Goal: Transaction & Acquisition: Book appointment/travel/reservation

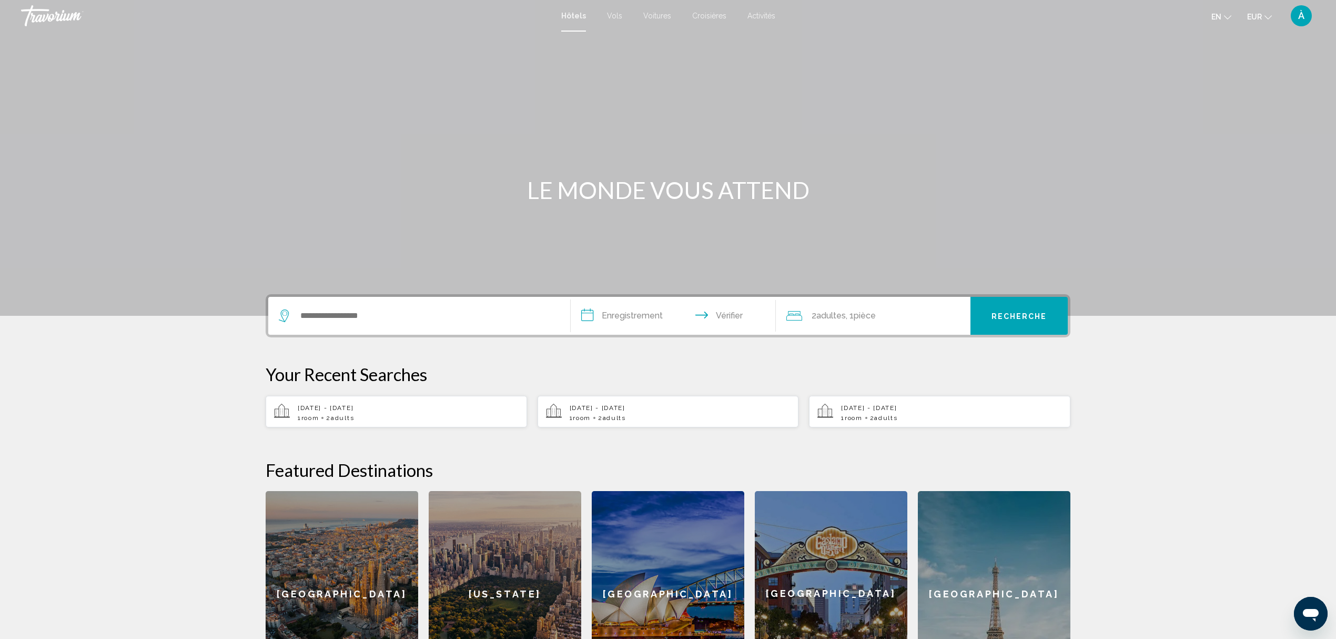
click at [709, 15] on font "Croisières" at bounding box center [709, 16] width 34 height 8
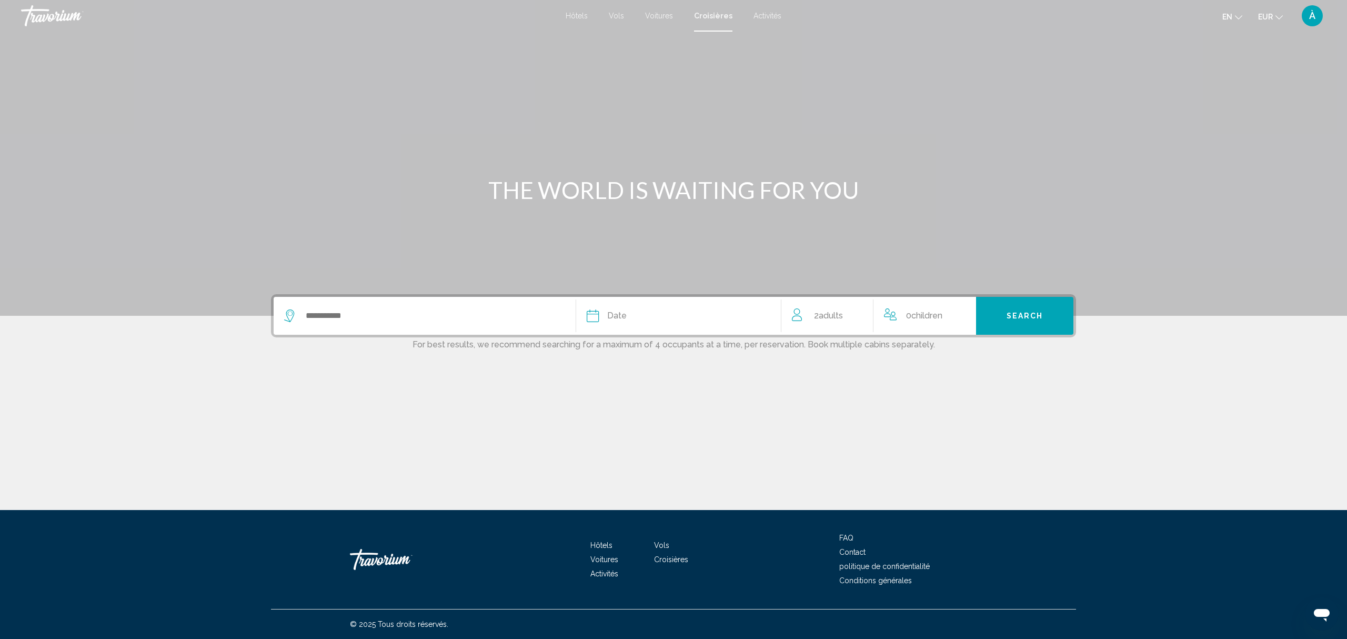
click at [620, 316] on span "Date" at bounding box center [616, 315] width 19 height 15
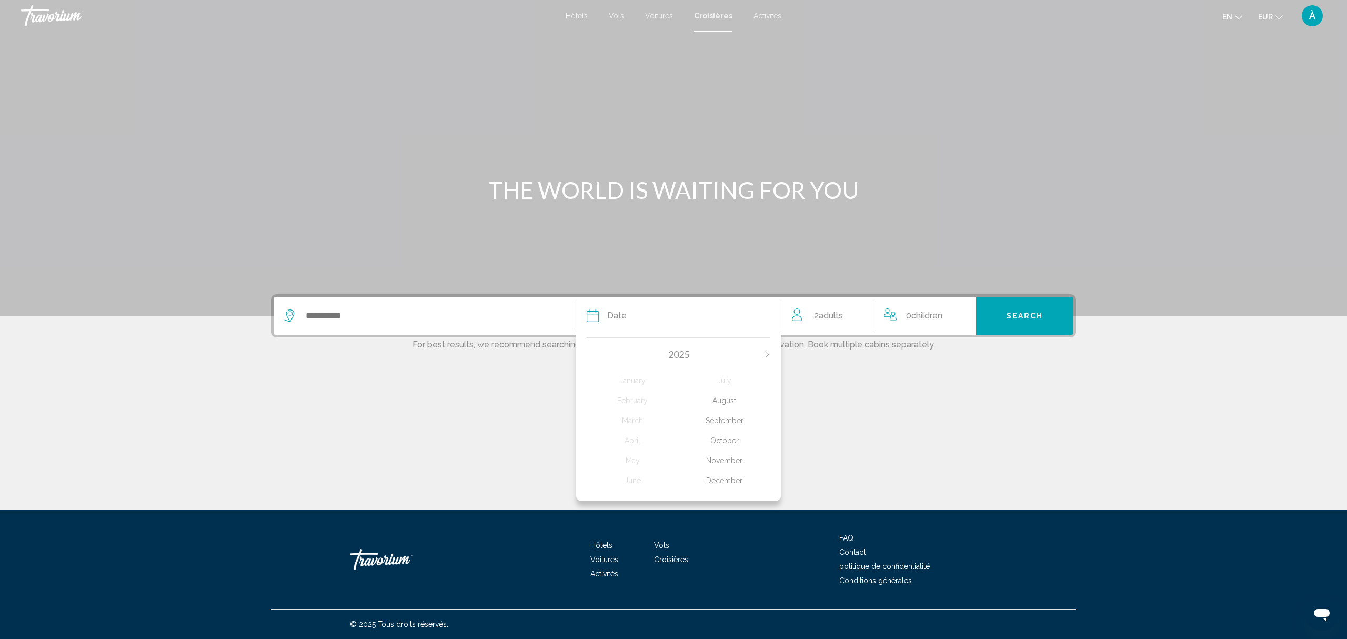
click at [730, 477] on div "December" at bounding box center [725, 480] width 92 height 19
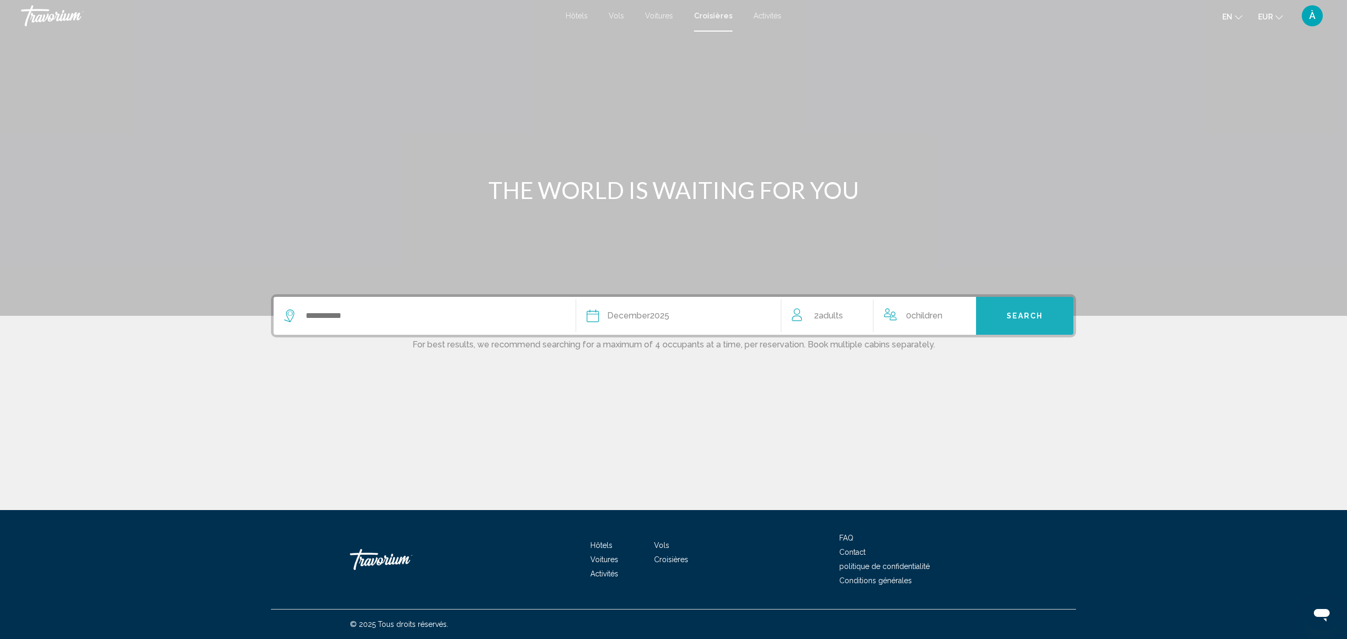
click at [1032, 314] on span "Search" at bounding box center [1024, 316] width 37 height 8
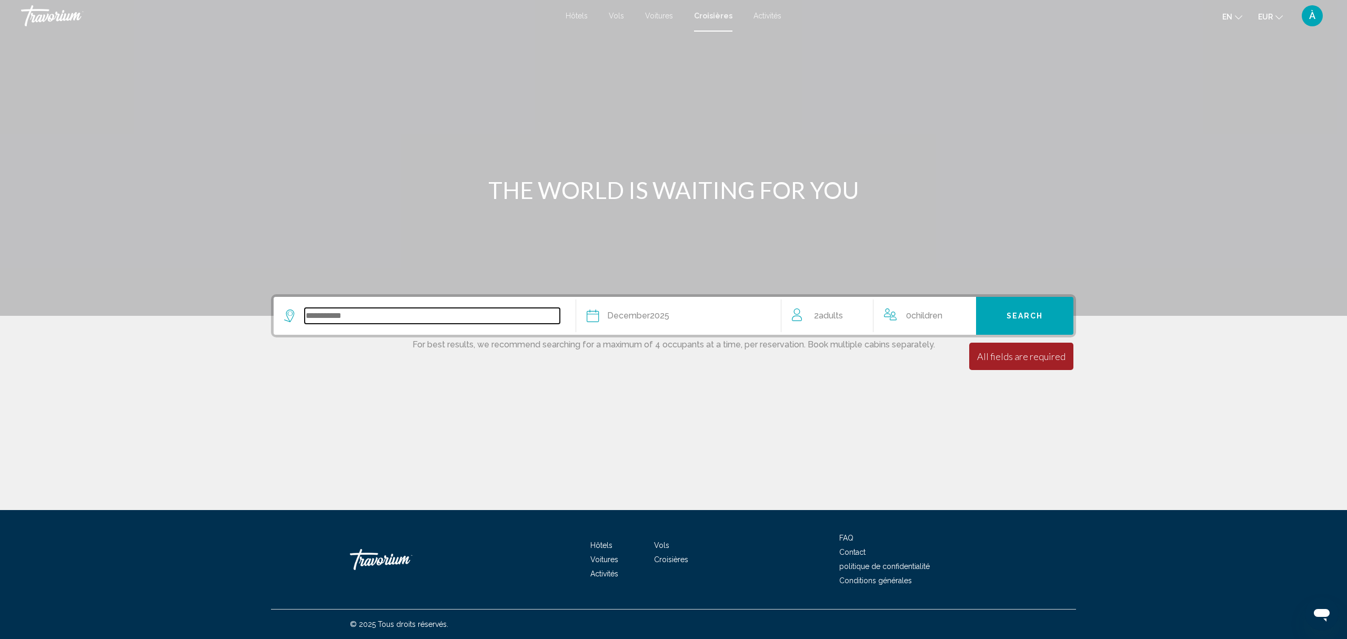
click at [358, 314] on input "Search widget" at bounding box center [432, 316] width 255 height 16
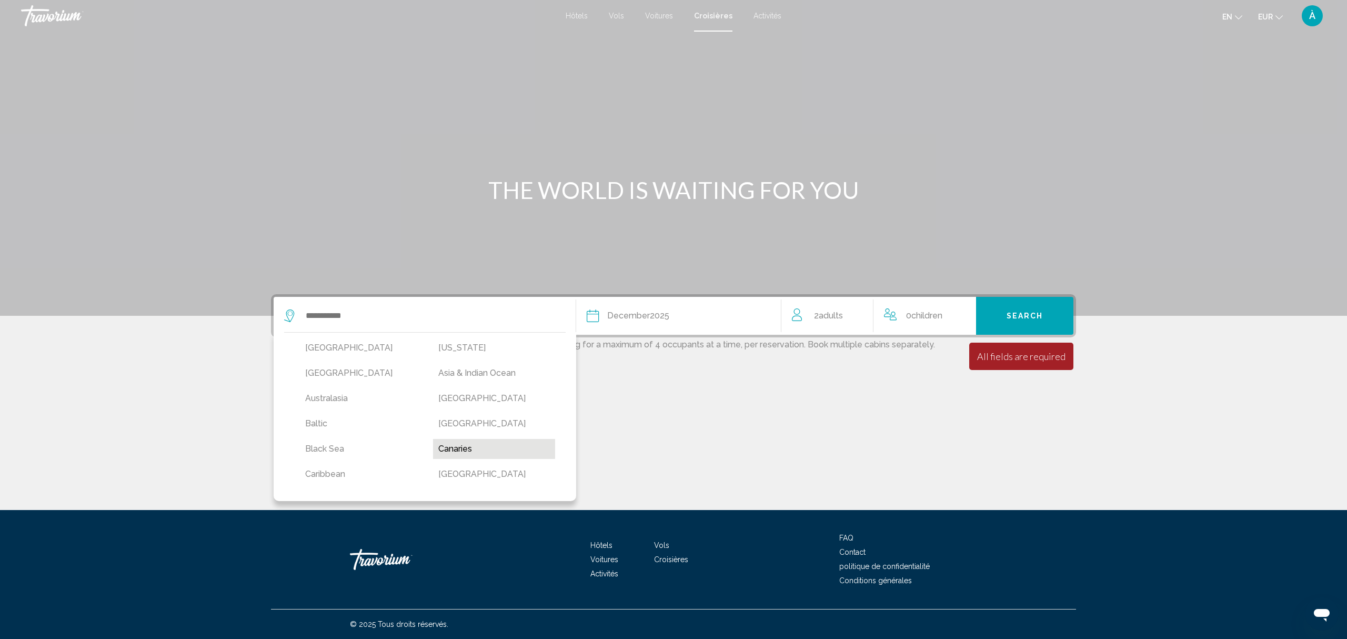
click at [461, 447] on button "Canaries" at bounding box center [494, 449] width 123 height 20
type input "********"
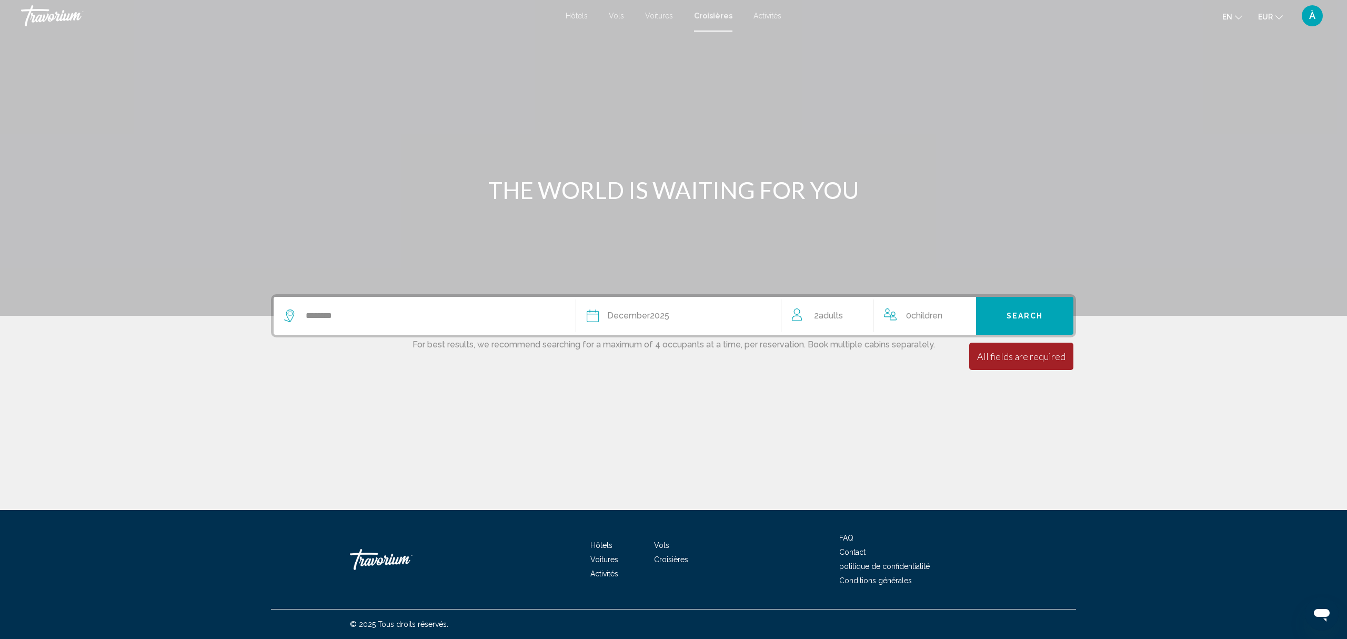
click at [1021, 312] on span "Search" at bounding box center [1024, 316] width 37 height 8
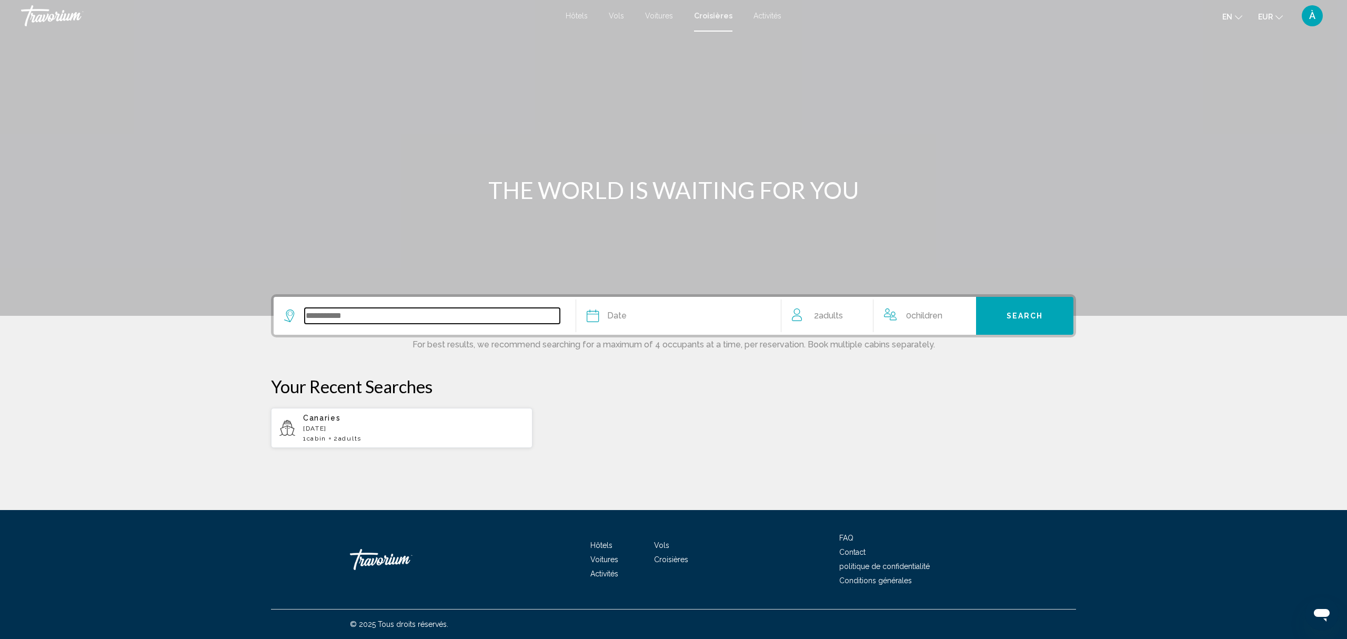
click at [337, 314] on input "Search widget" at bounding box center [432, 316] width 255 height 16
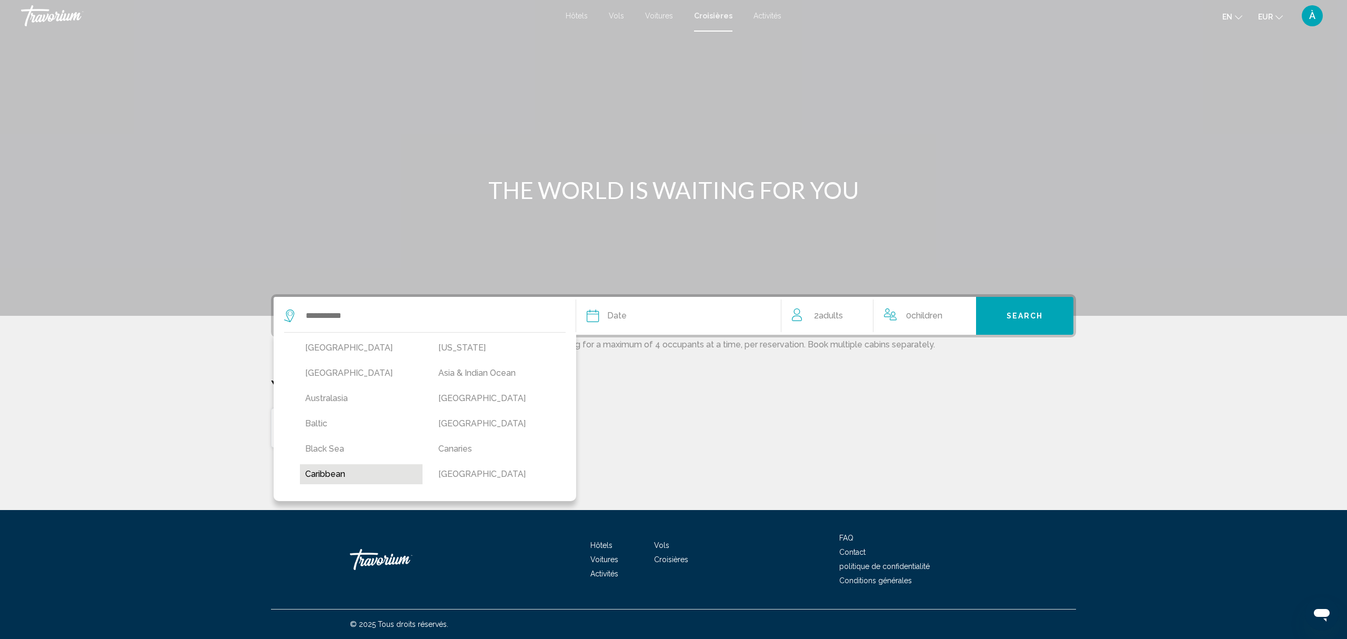
click at [337, 470] on button "Caribbean" at bounding box center [361, 474] width 123 height 20
type input "*********"
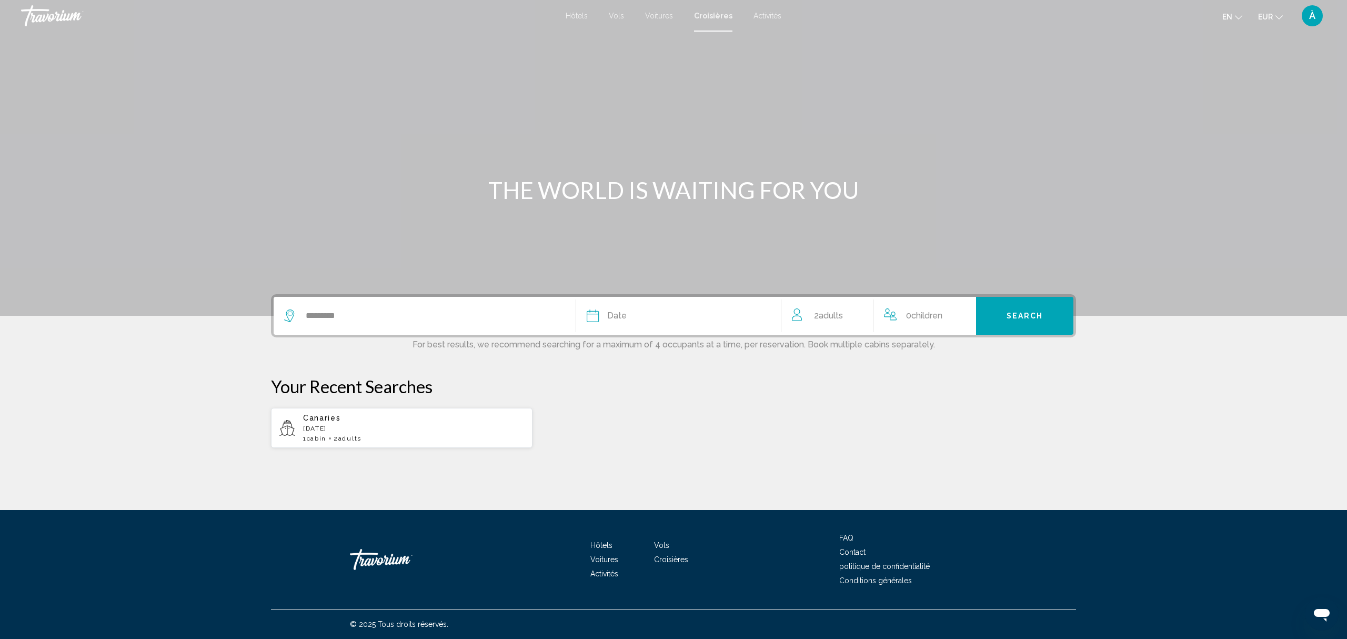
click at [750, 317] on div "Date" at bounding box center [679, 315] width 184 height 15
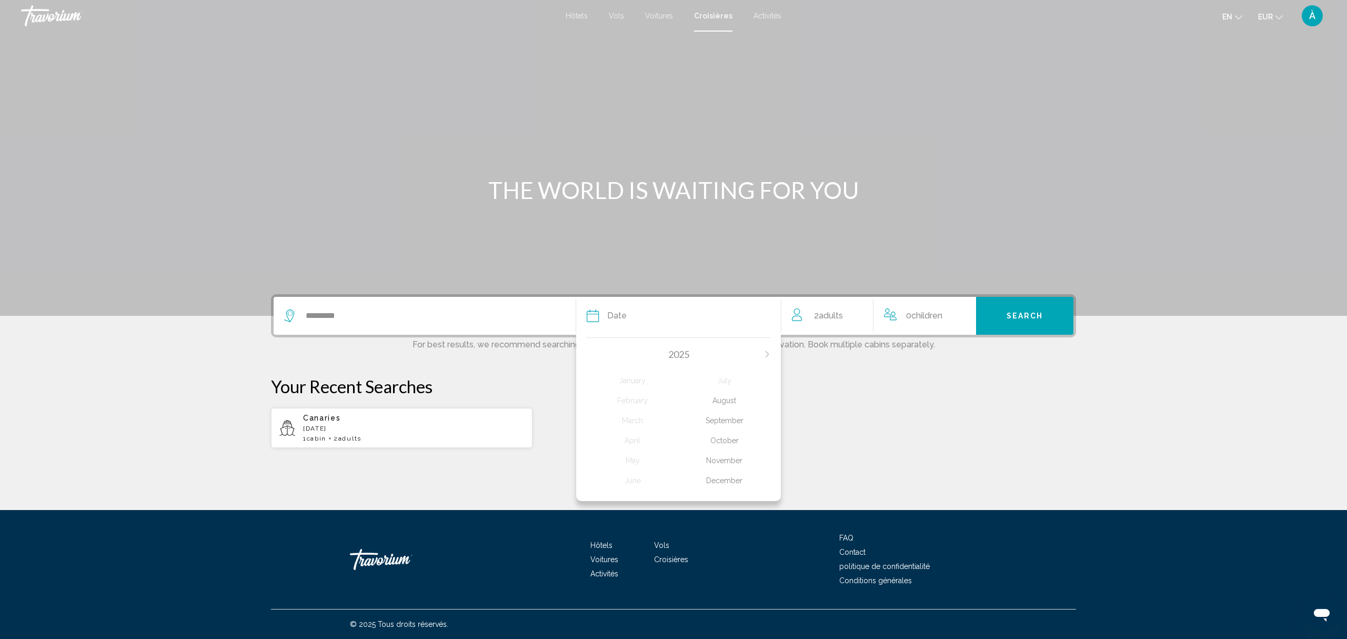
click at [720, 480] on div "December" at bounding box center [725, 480] width 92 height 19
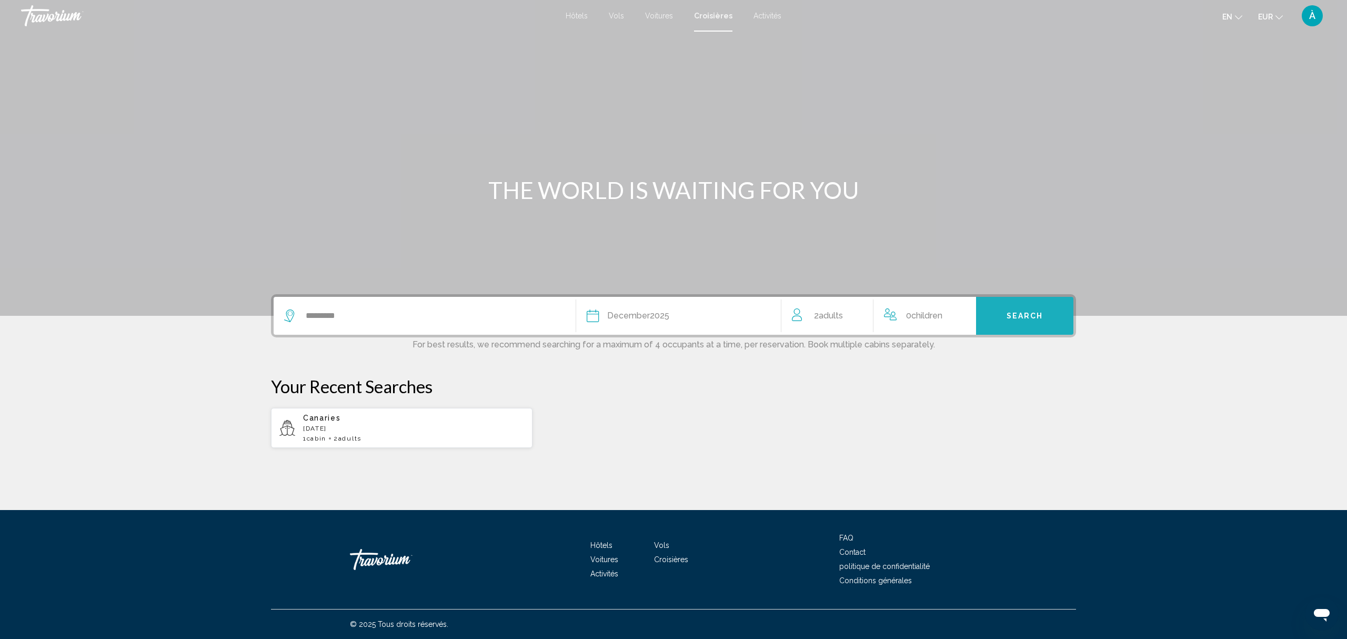
click at [1009, 312] on span "Search" at bounding box center [1024, 316] width 37 height 8
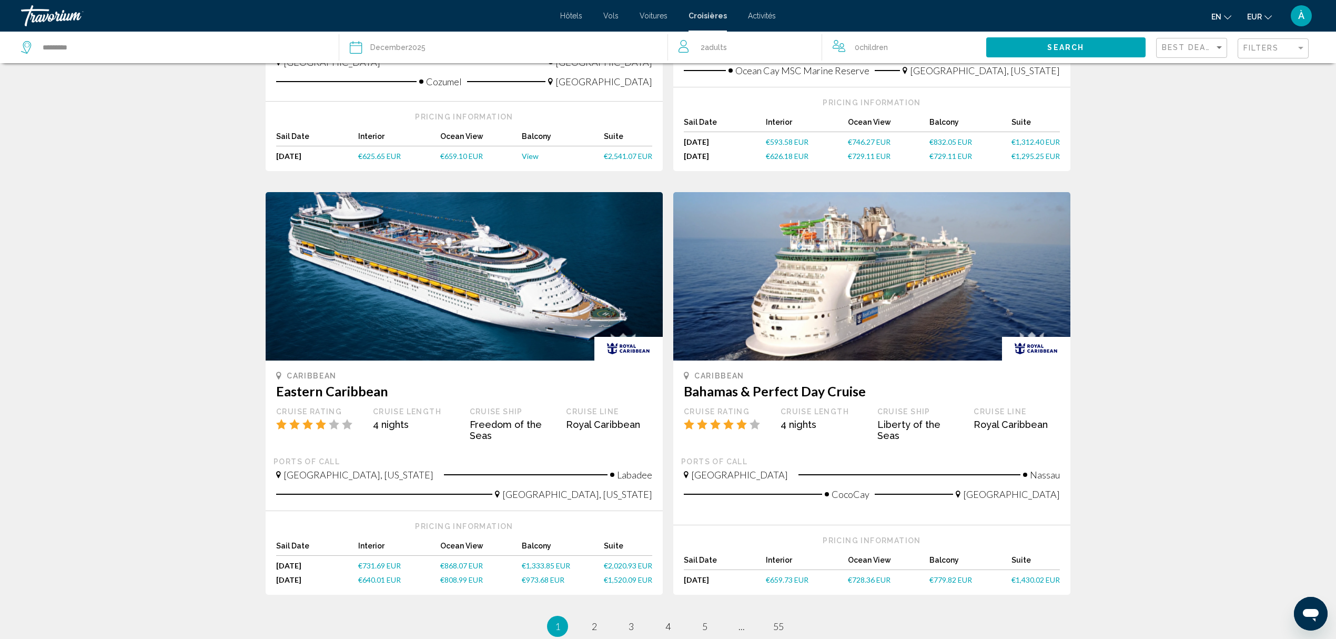
scroll to position [842, 0]
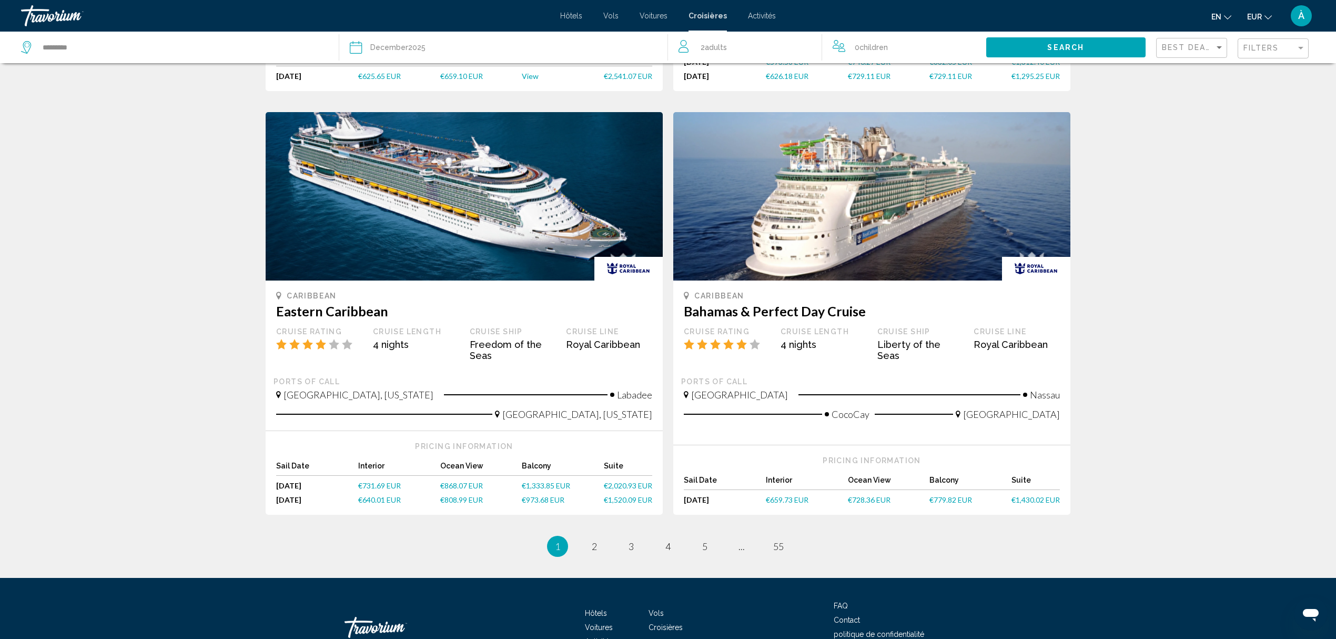
click at [382, 497] on span "€640.01 EUR" at bounding box center [379, 499] width 43 height 9
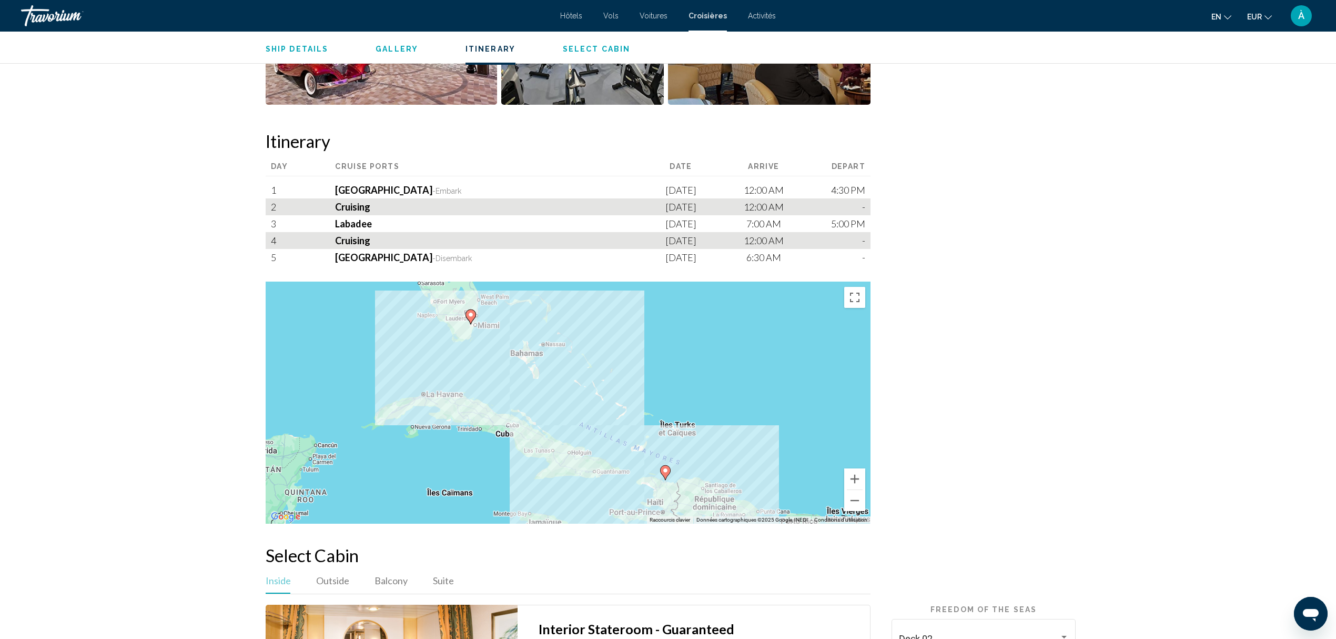
scroll to position [1052, 0]
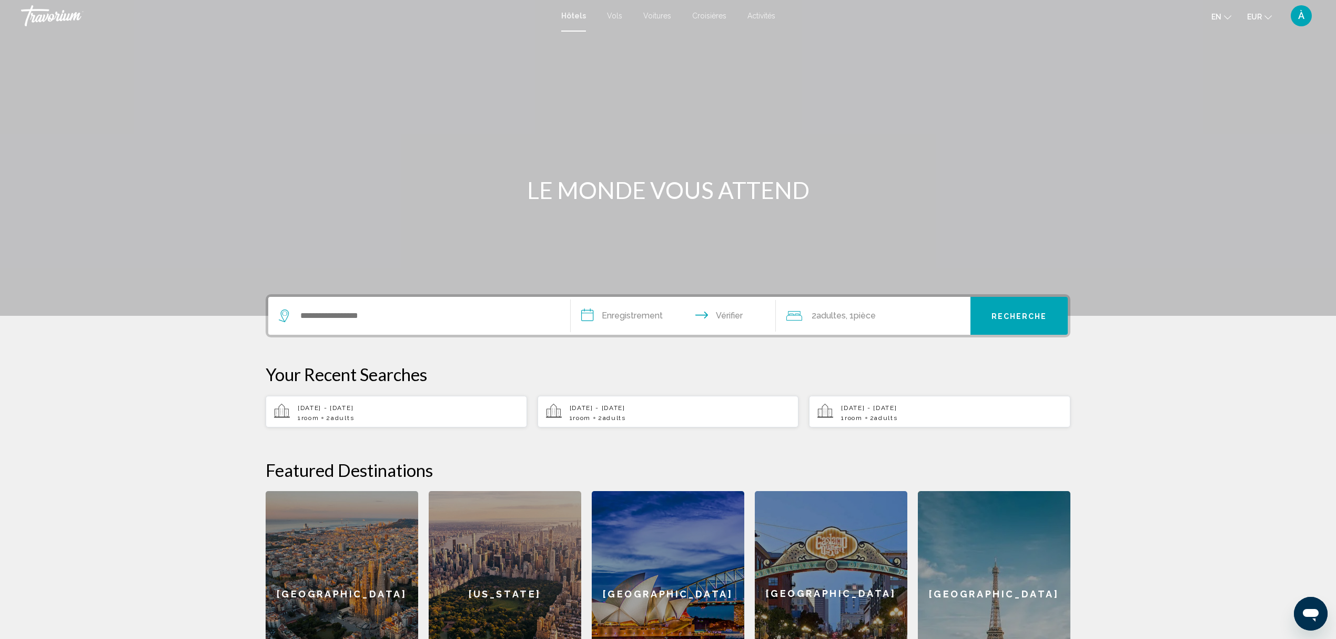
click at [705, 14] on font "Croisières" at bounding box center [709, 16] width 34 height 8
click at [712, 13] on font "Croisières" at bounding box center [709, 16] width 34 height 8
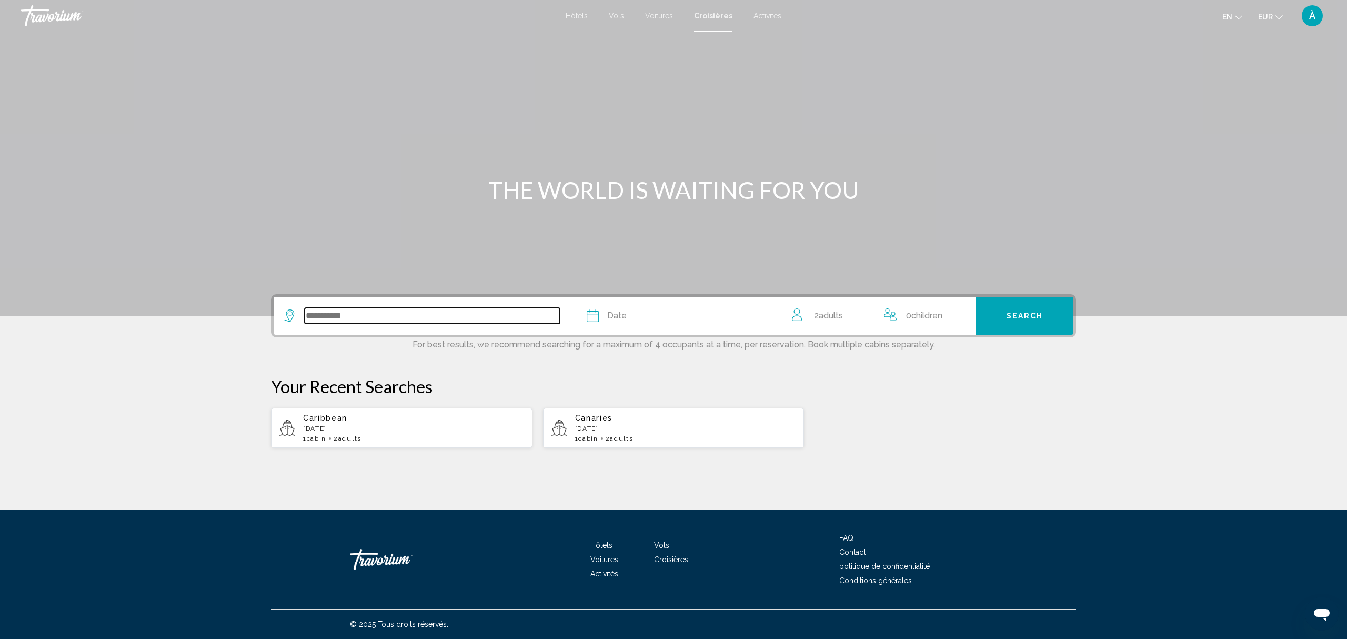
drag, startPoint x: 355, startPoint y: 309, endPoint x: 362, endPoint y: 306, distance: 8.0
click at [355, 308] on input "Search widget" at bounding box center [432, 316] width 255 height 16
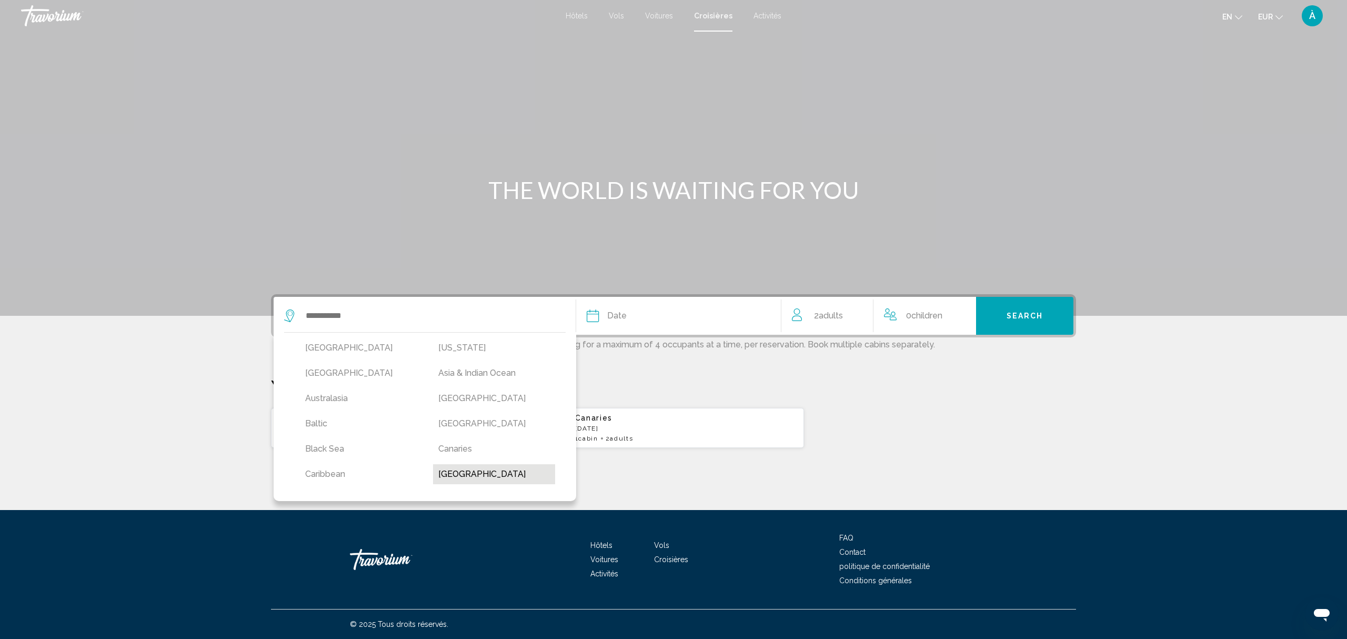
click at [455, 470] on button "[GEOGRAPHIC_DATA]" at bounding box center [494, 474] width 123 height 20
type input "**********"
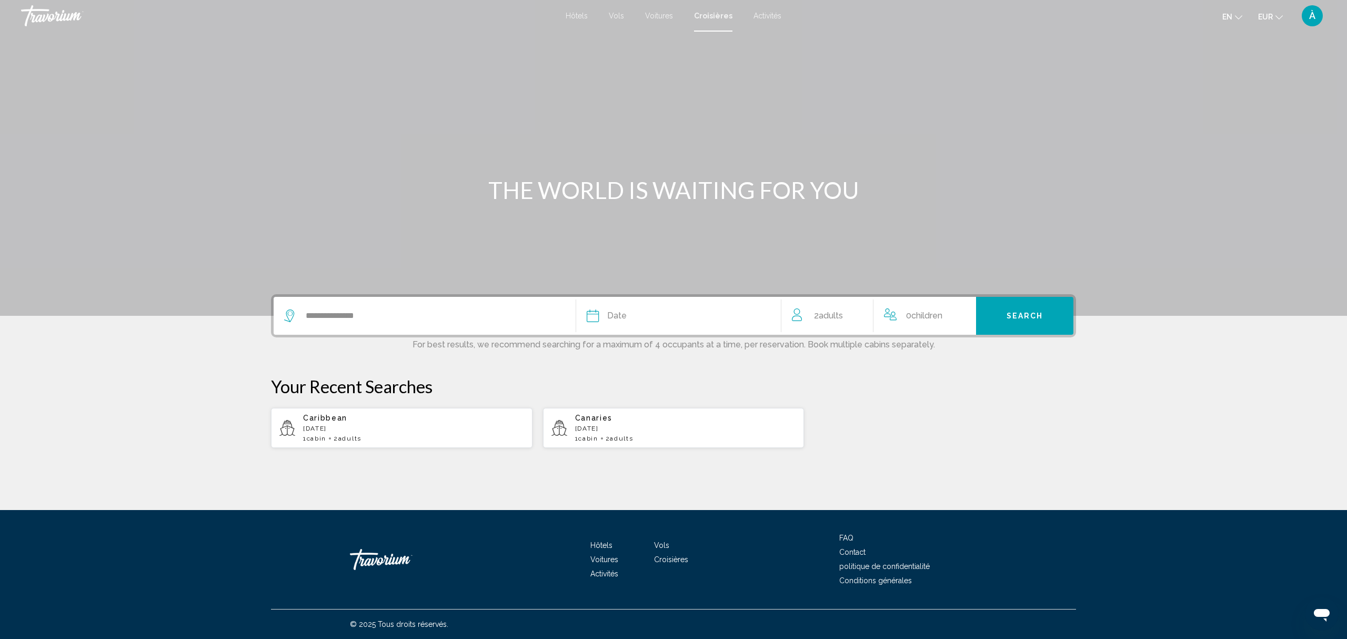
click at [636, 315] on div "Date" at bounding box center [679, 315] width 184 height 15
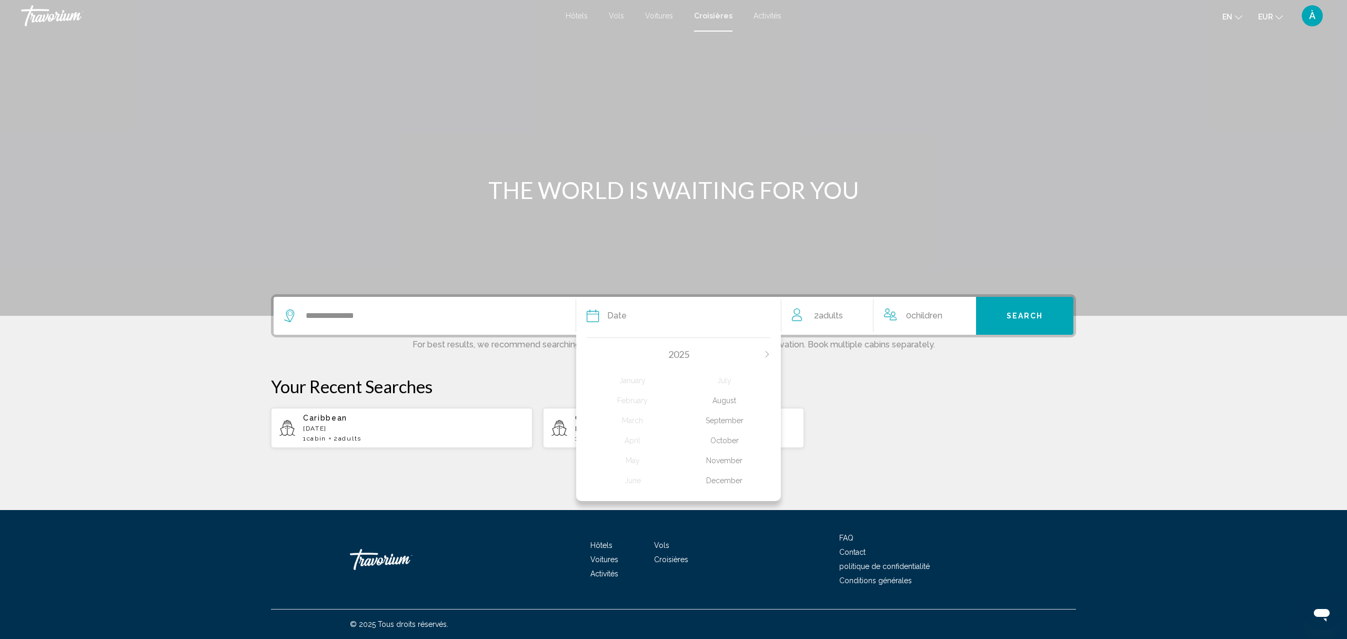
click at [729, 476] on div "December" at bounding box center [725, 480] width 92 height 19
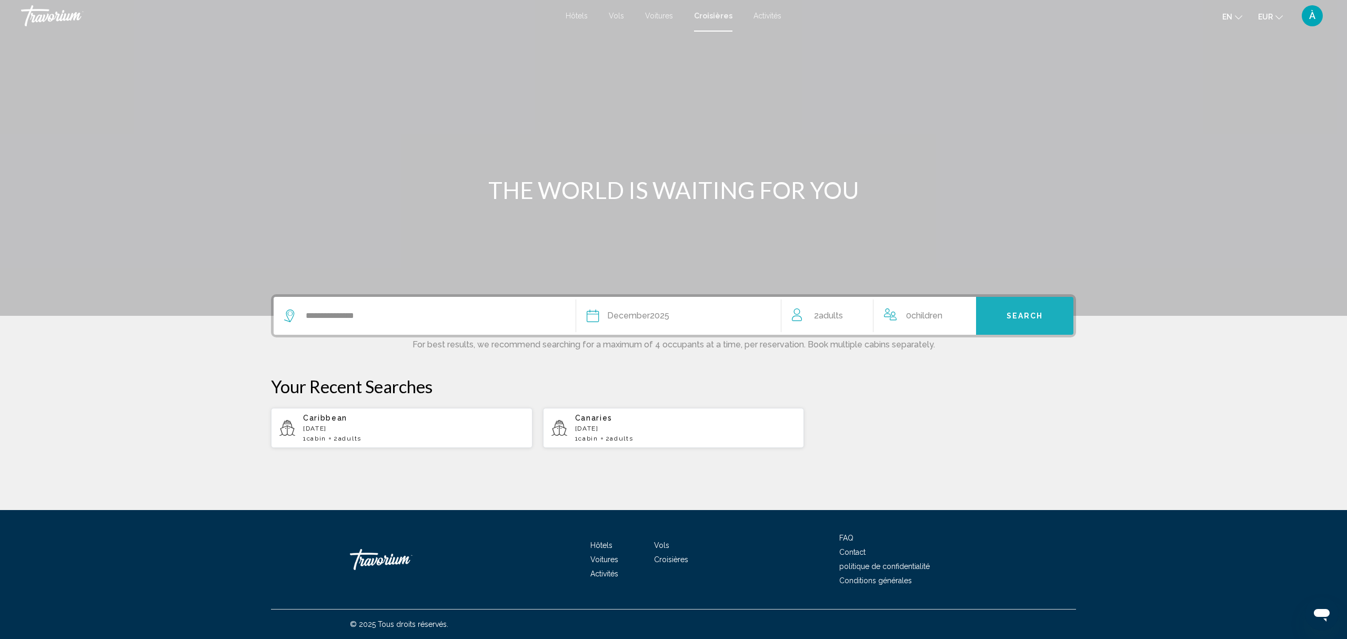
click at [1027, 311] on span "Search" at bounding box center [1024, 315] width 37 height 8
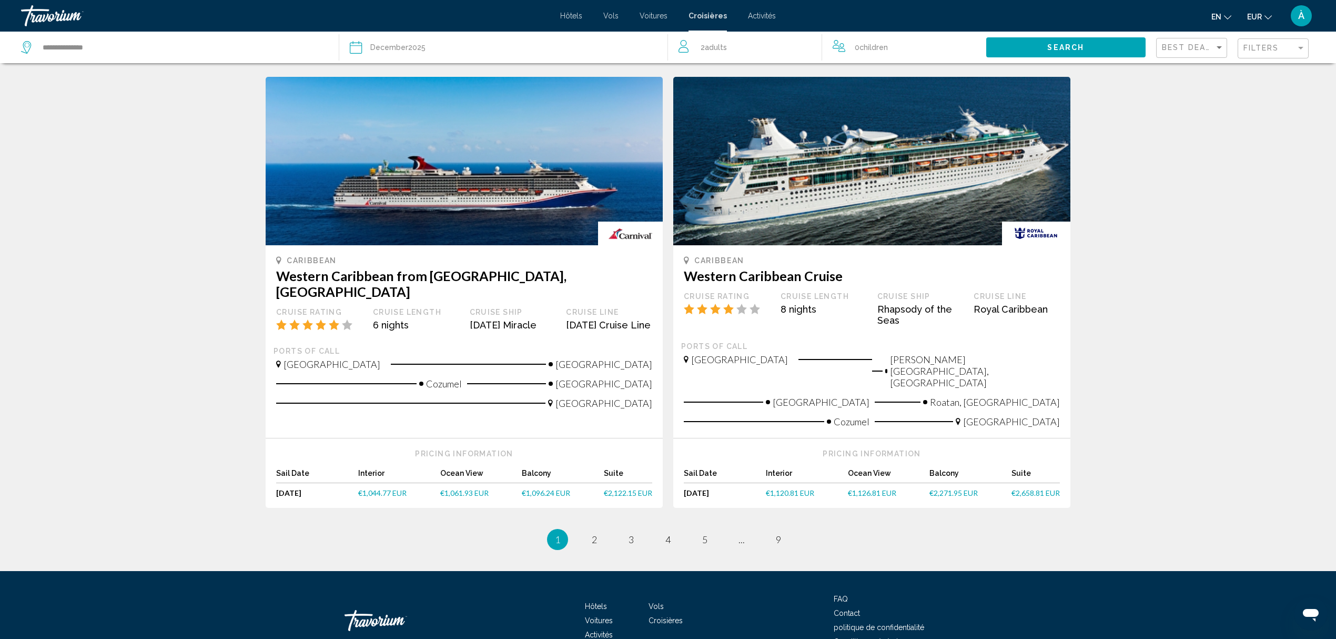
scroll to position [945, 0]
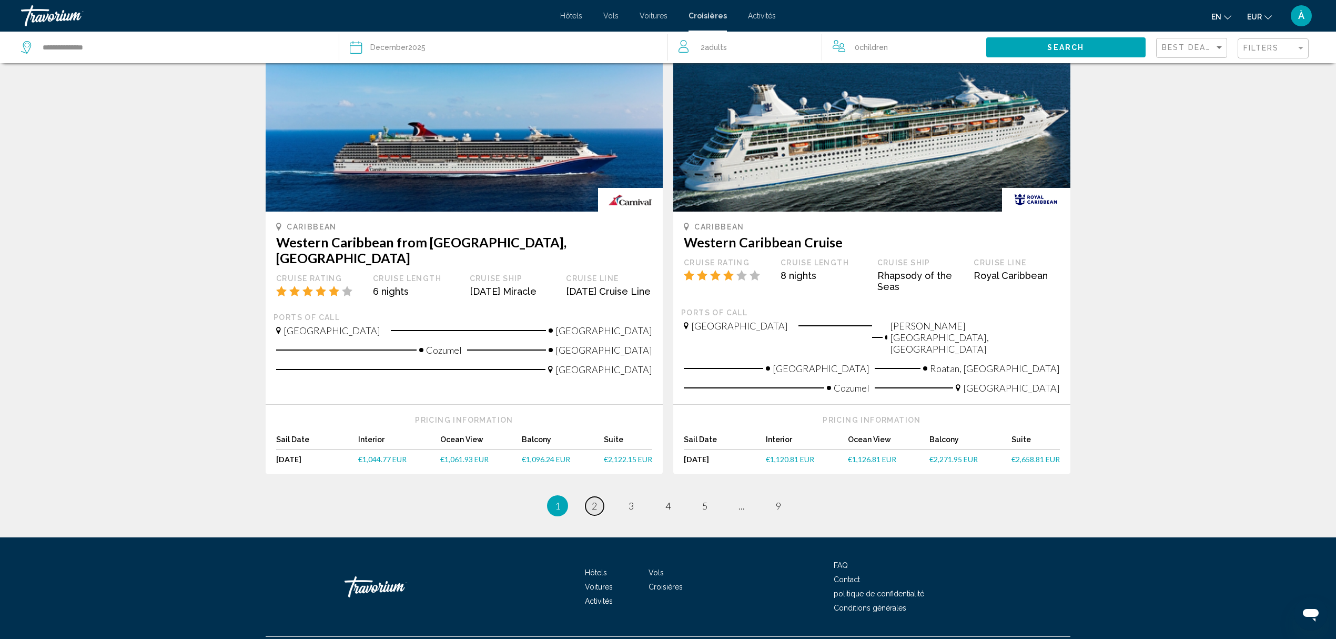
click at [597, 500] on span "2" at bounding box center [594, 506] width 5 height 12
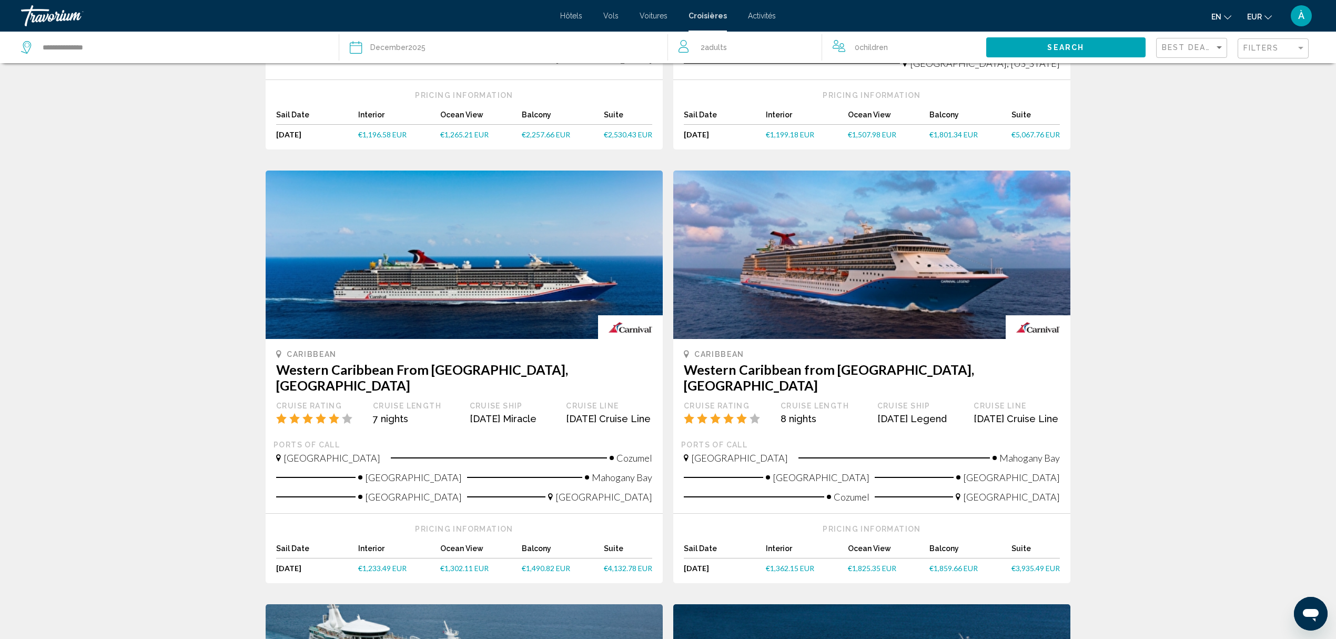
scroll to position [230, 0]
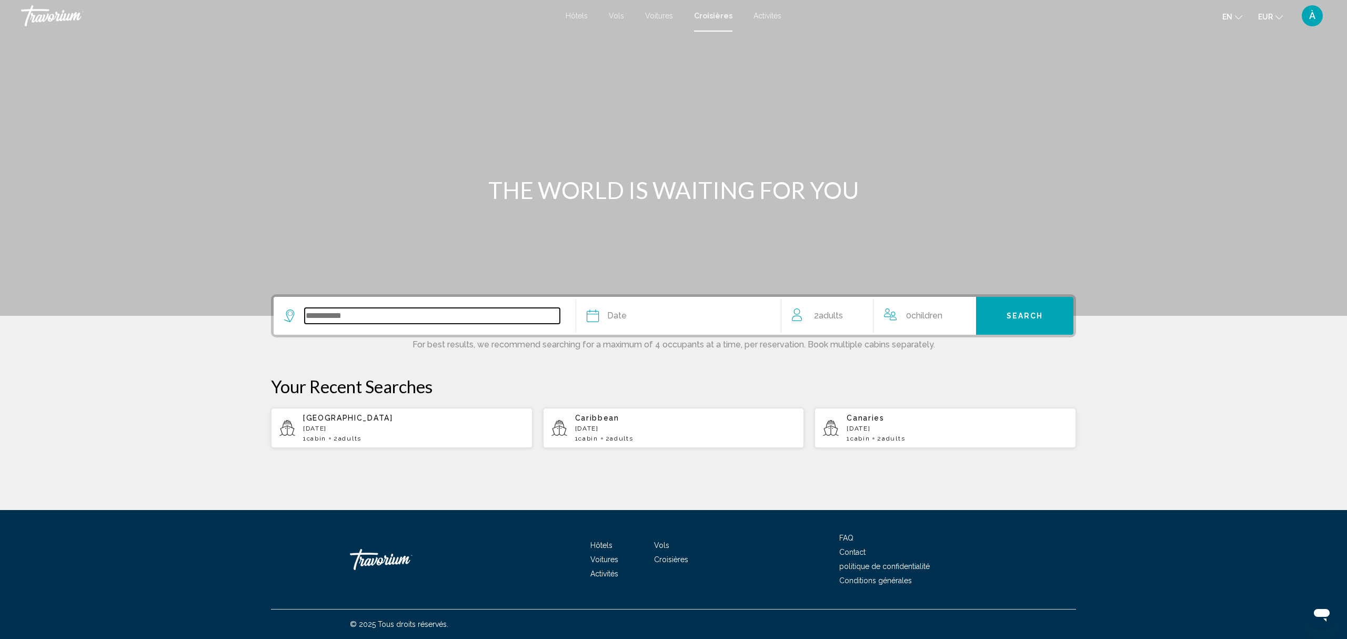
click at [355, 310] on input "Search widget" at bounding box center [432, 316] width 255 height 16
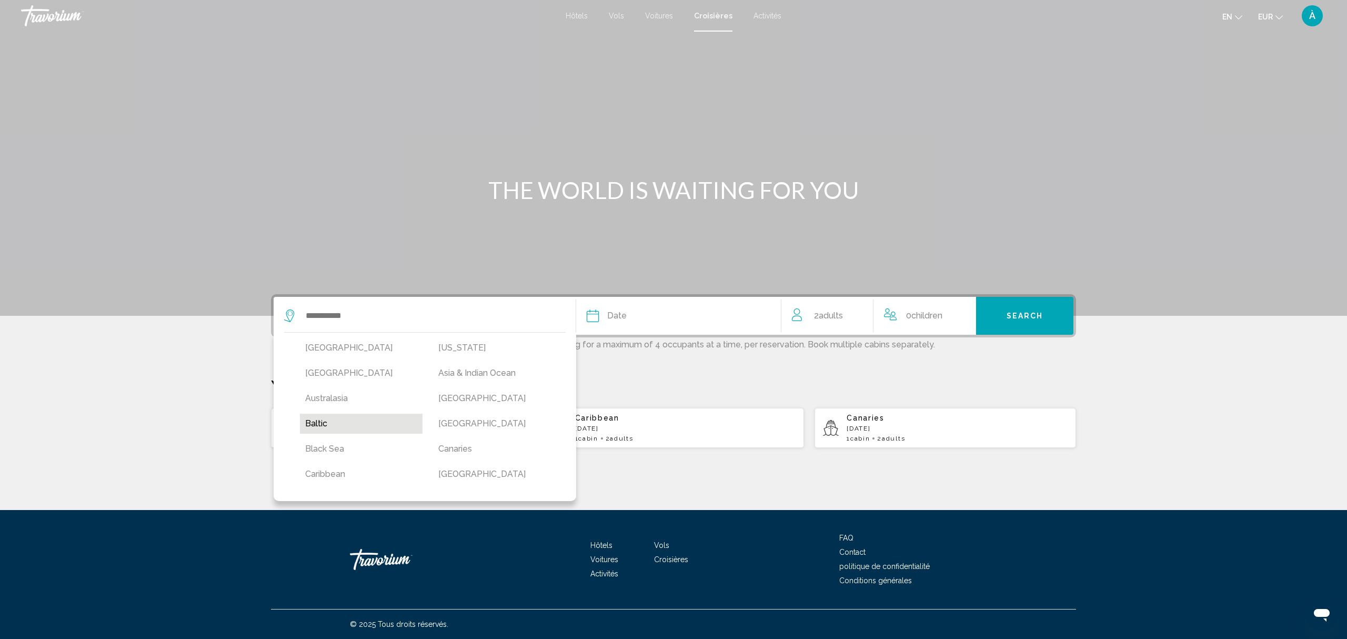
click at [321, 418] on button "Baltic" at bounding box center [361, 423] width 123 height 20
type input "******"
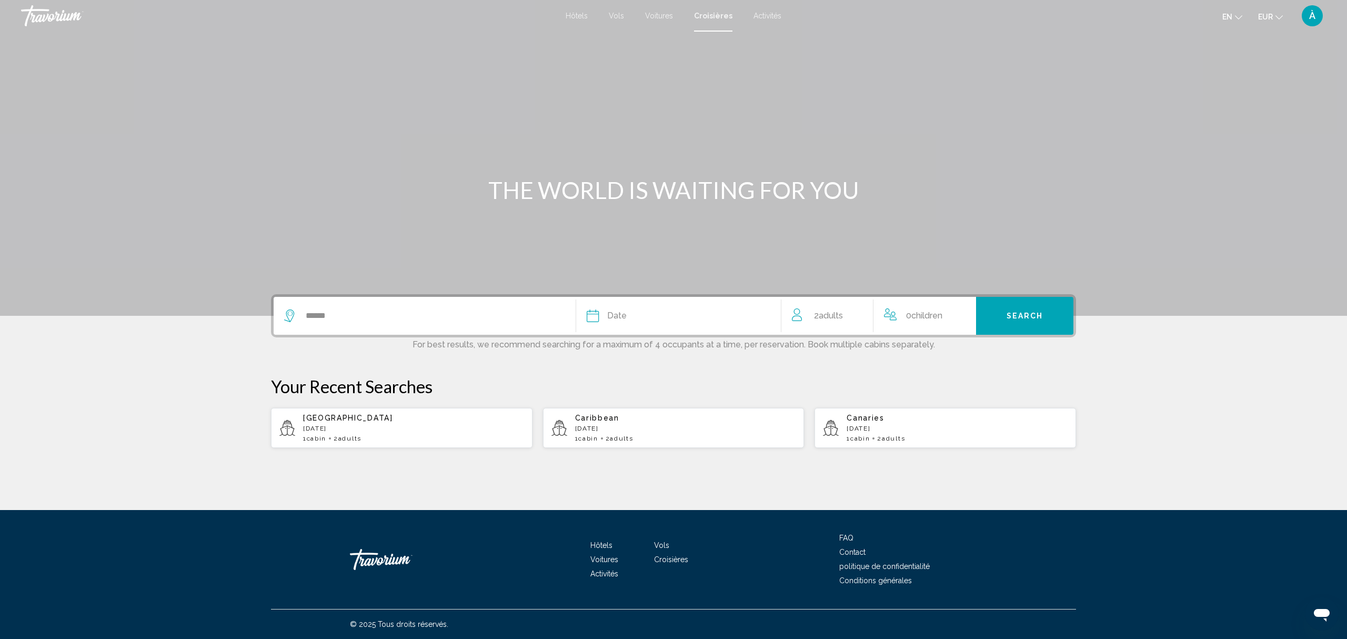
click at [638, 314] on div "Date" at bounding box center [679, 315] width 184 height 15
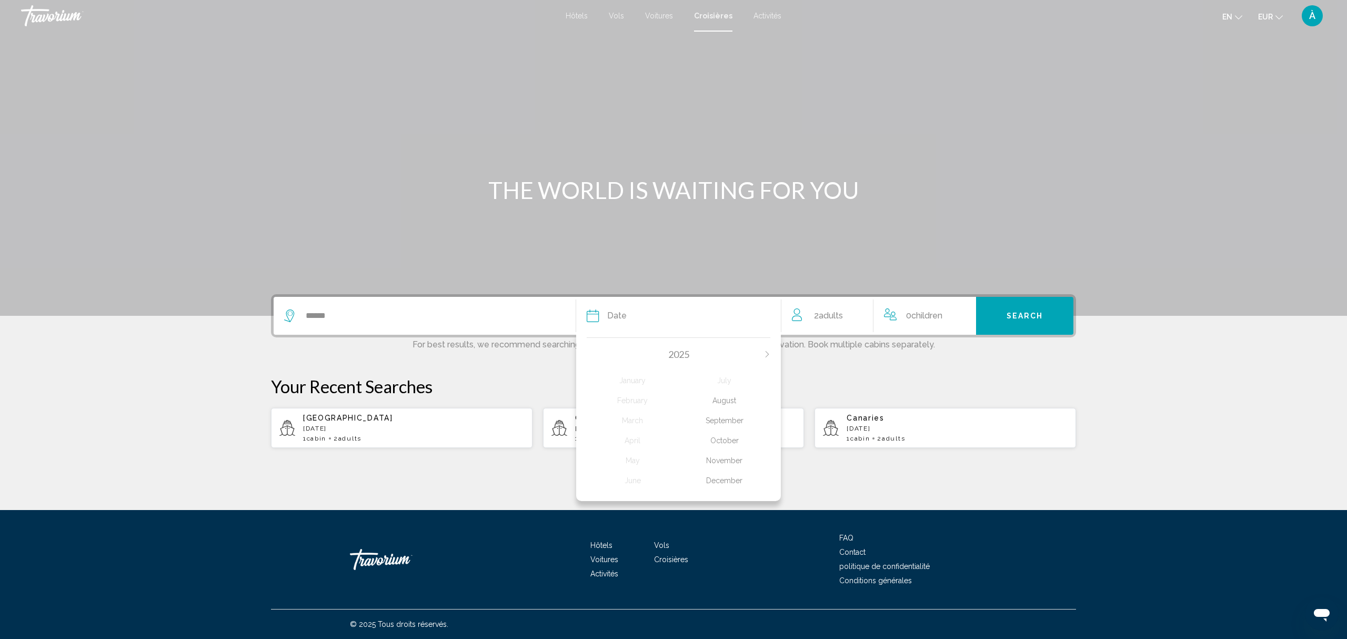
click at [732, 478] on div "December" at bounding box center [725, 480] width 92 height 19
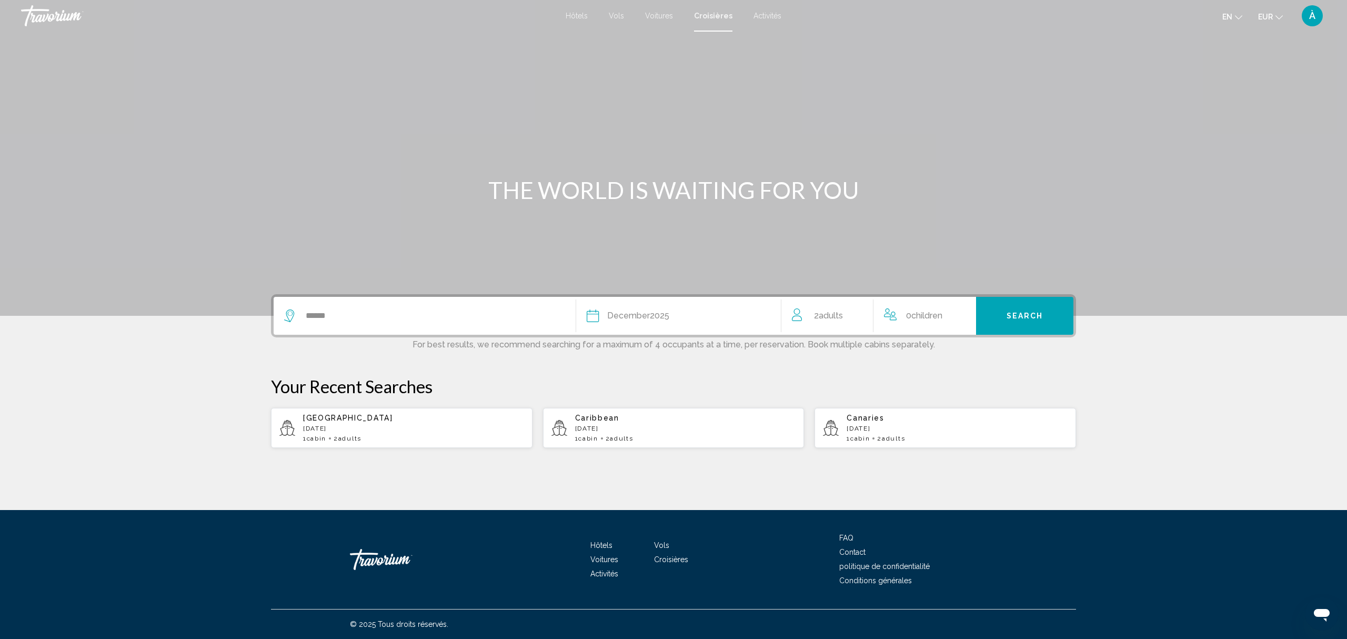
click at [1033, 312] on span "Search" at bounding box center [1024, 316] width 37 height 8
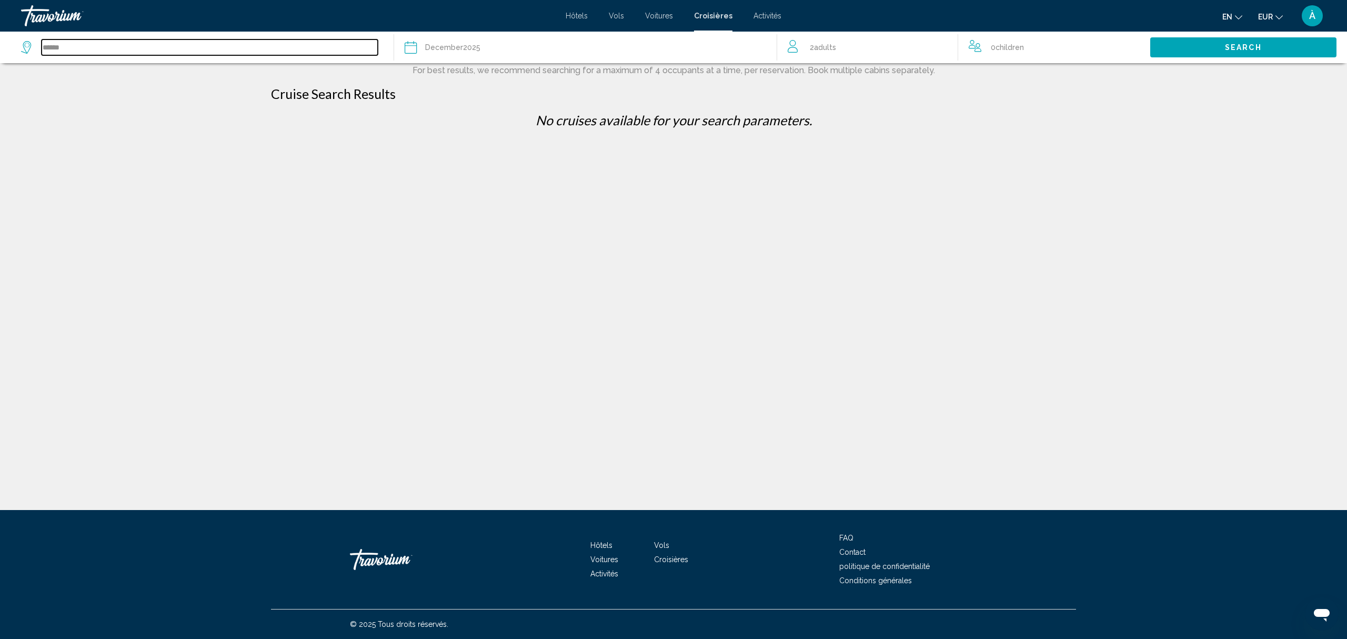
click at [194, 51] on input "******" at bounding box center [210, 47] width 336 height 16
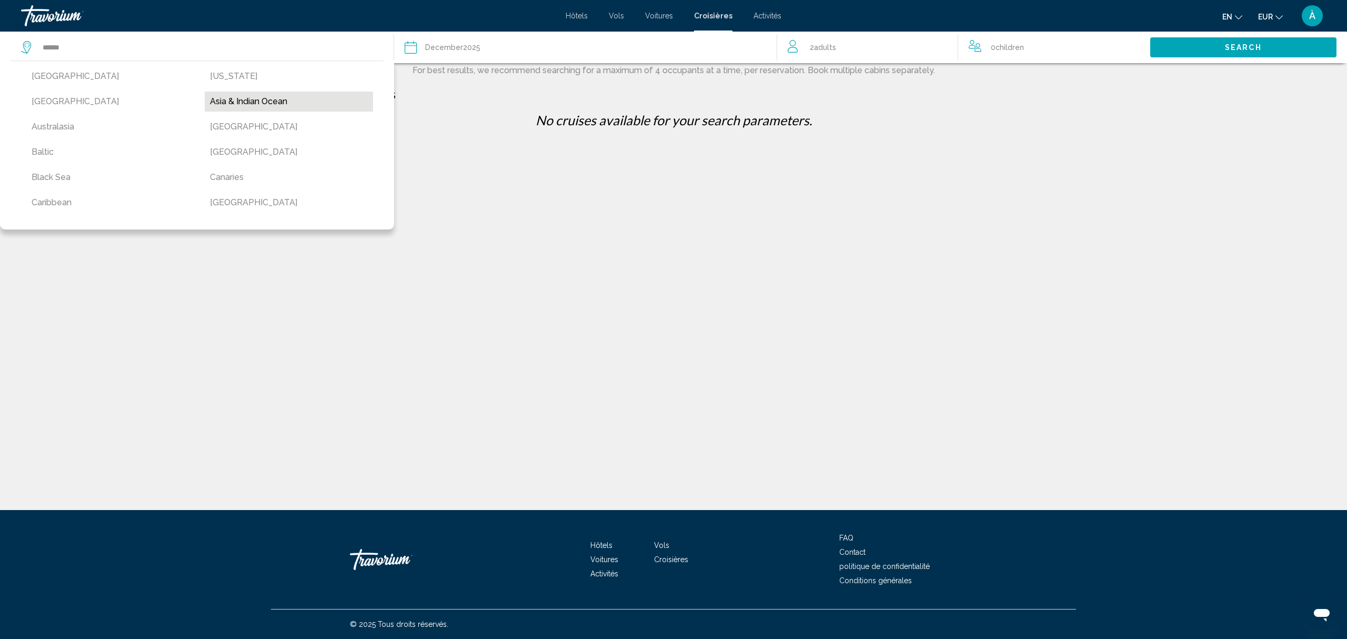
click at [226, 96] on button "Asia & Indian Ocean" at bounding box center [289, 102] width 168 height 20
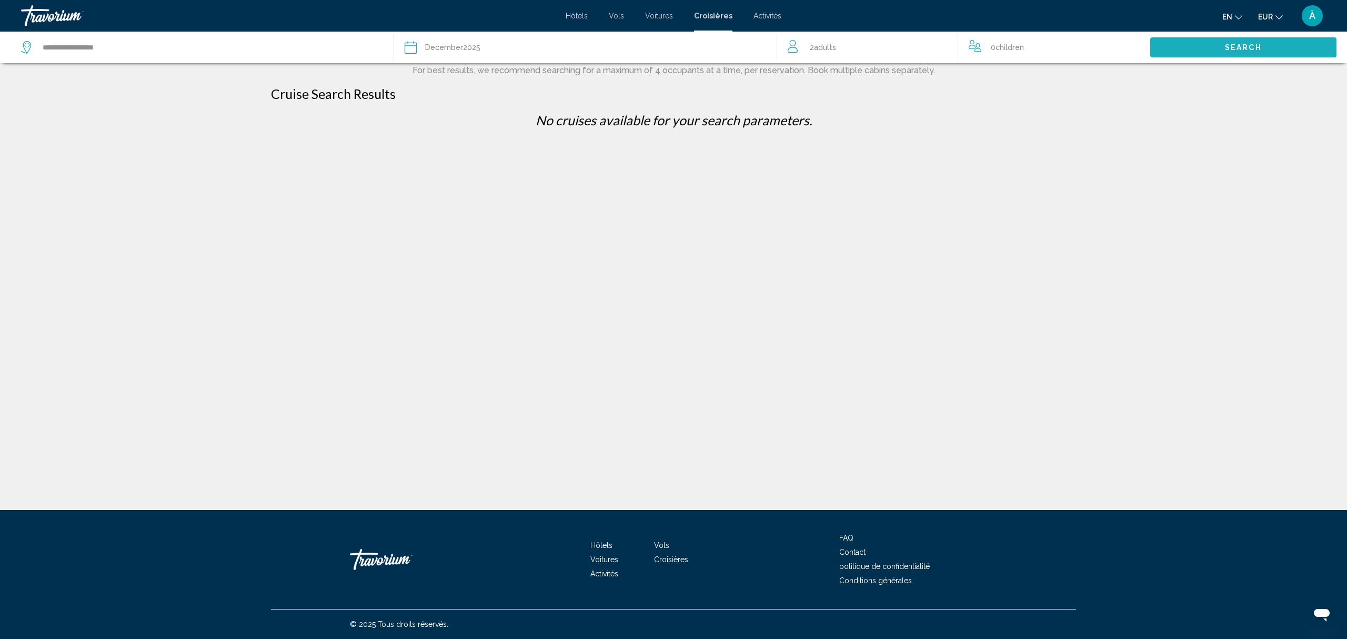
click at [1259, 49] on span "Search" at bounding box center [1243, 48] width 37 height 8
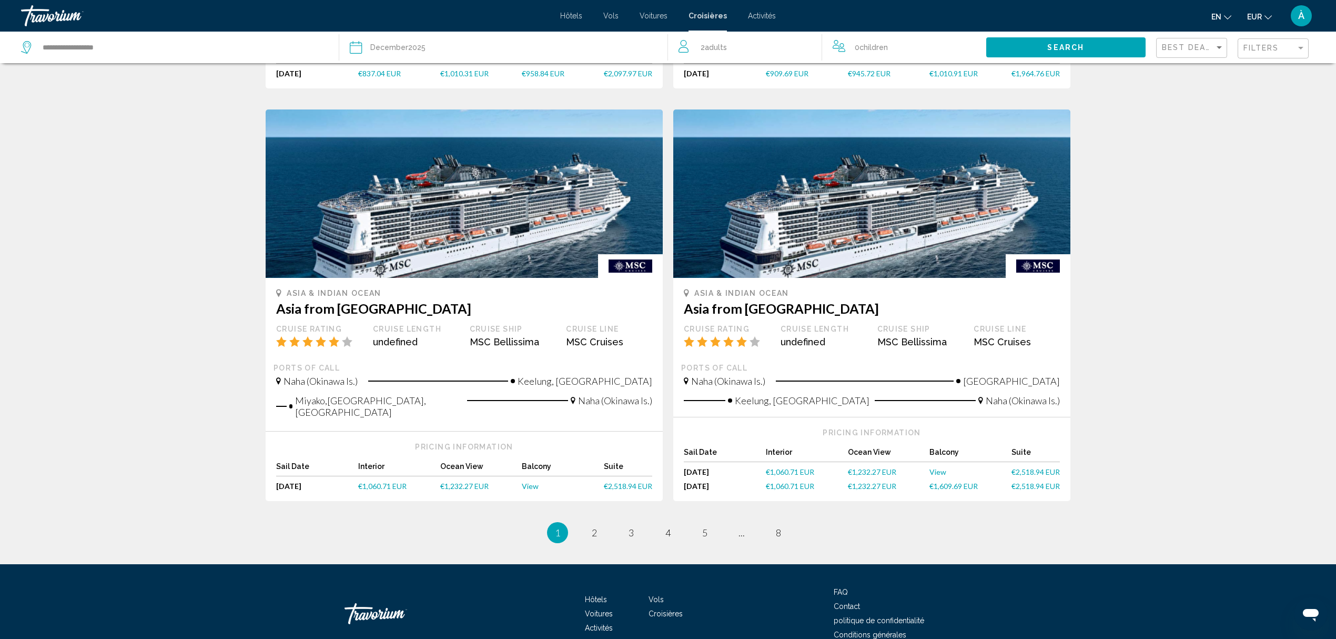
scroll to position [868, 0]
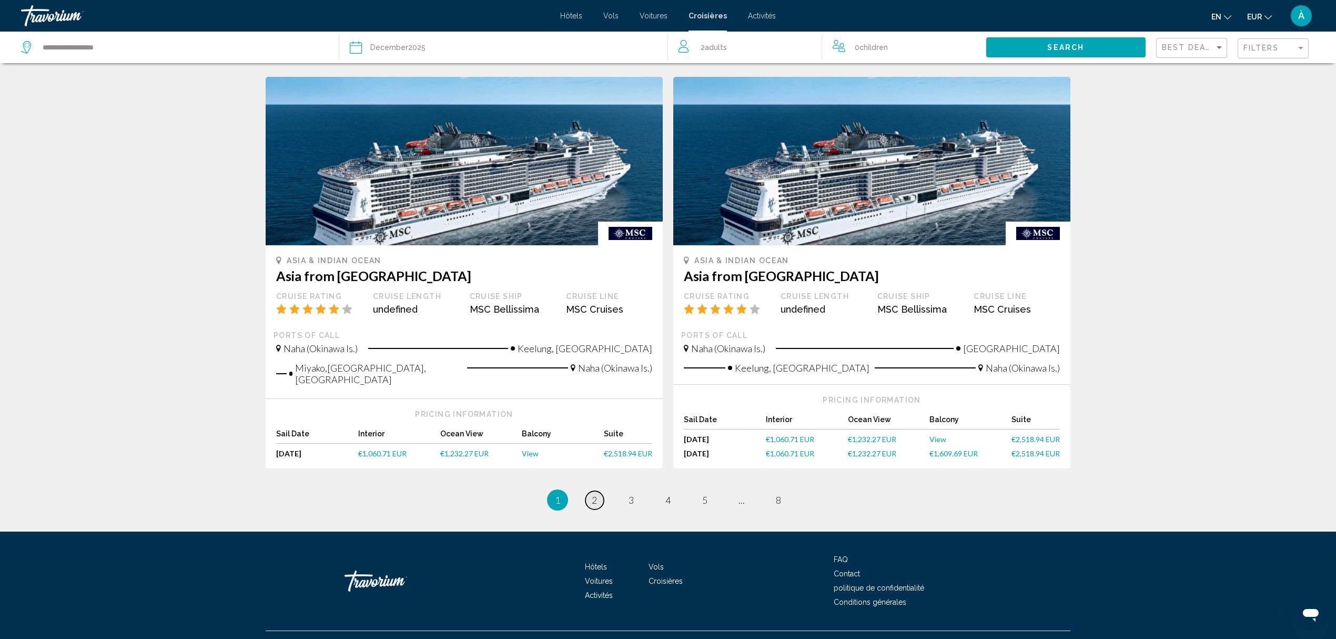
click at [594, 494] on span "2" at bounding box center [594, 500] width 5 height 12
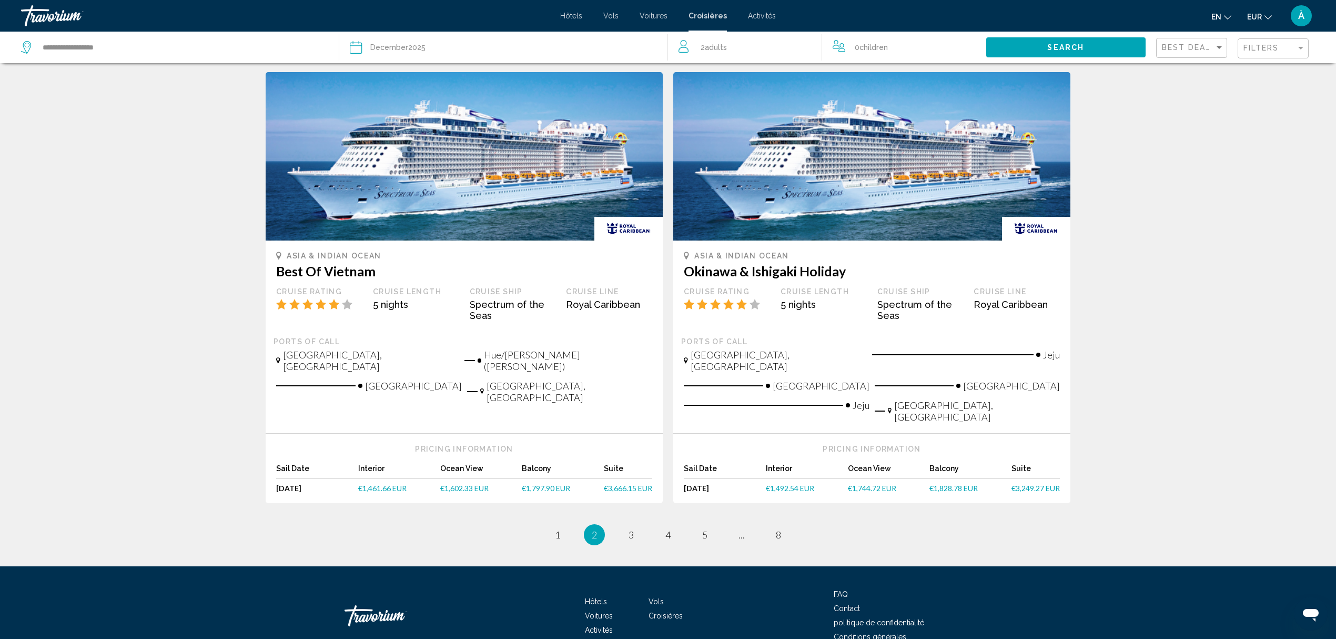
scroll to position [966, 0]
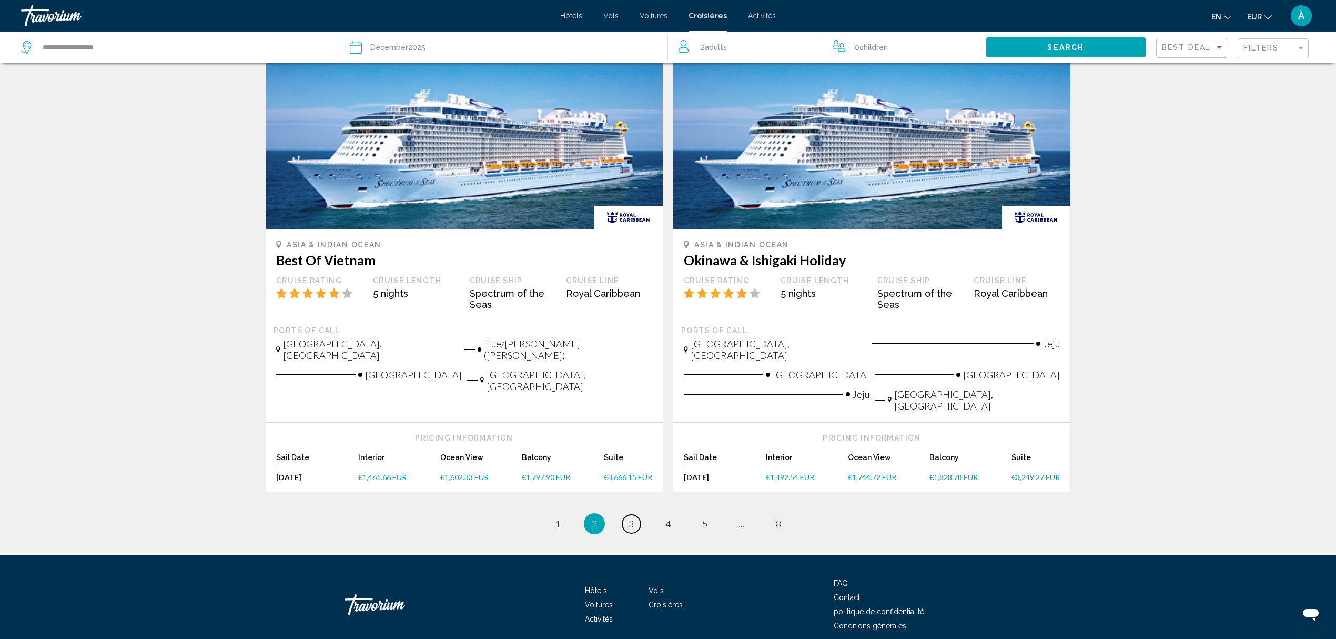
click at [630, 514] on link "page 3" at bounding box center [631, 523] width 18 height 18
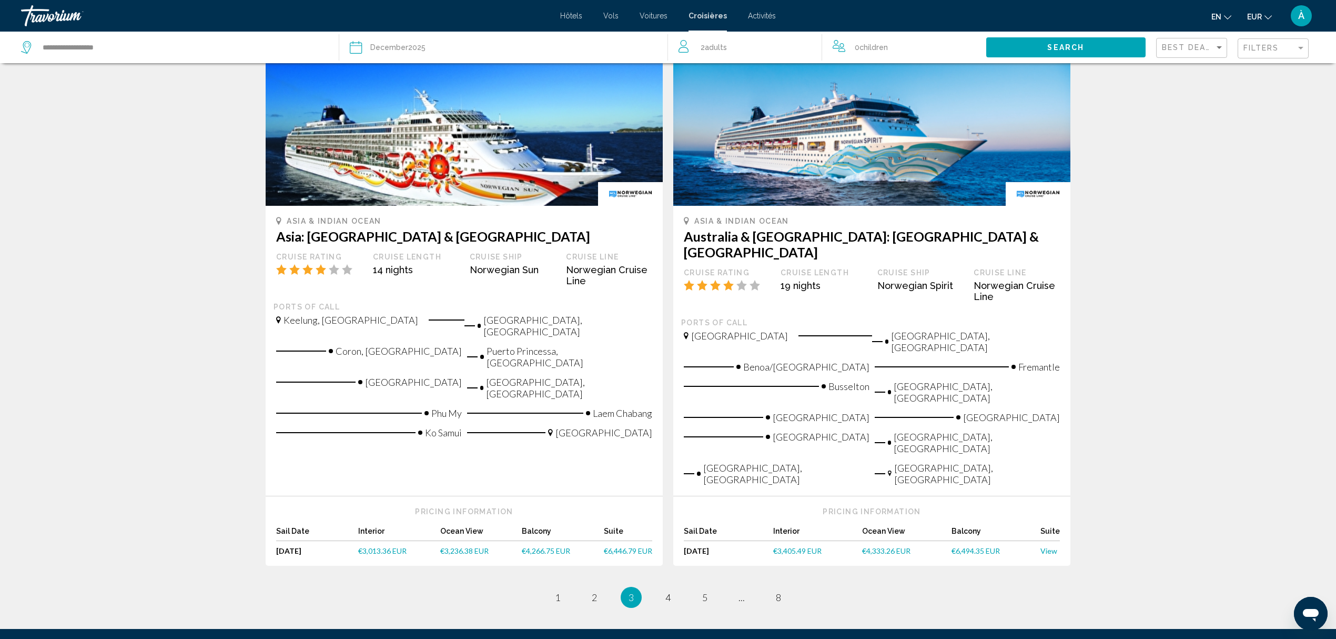
scroll to position [973, 0]
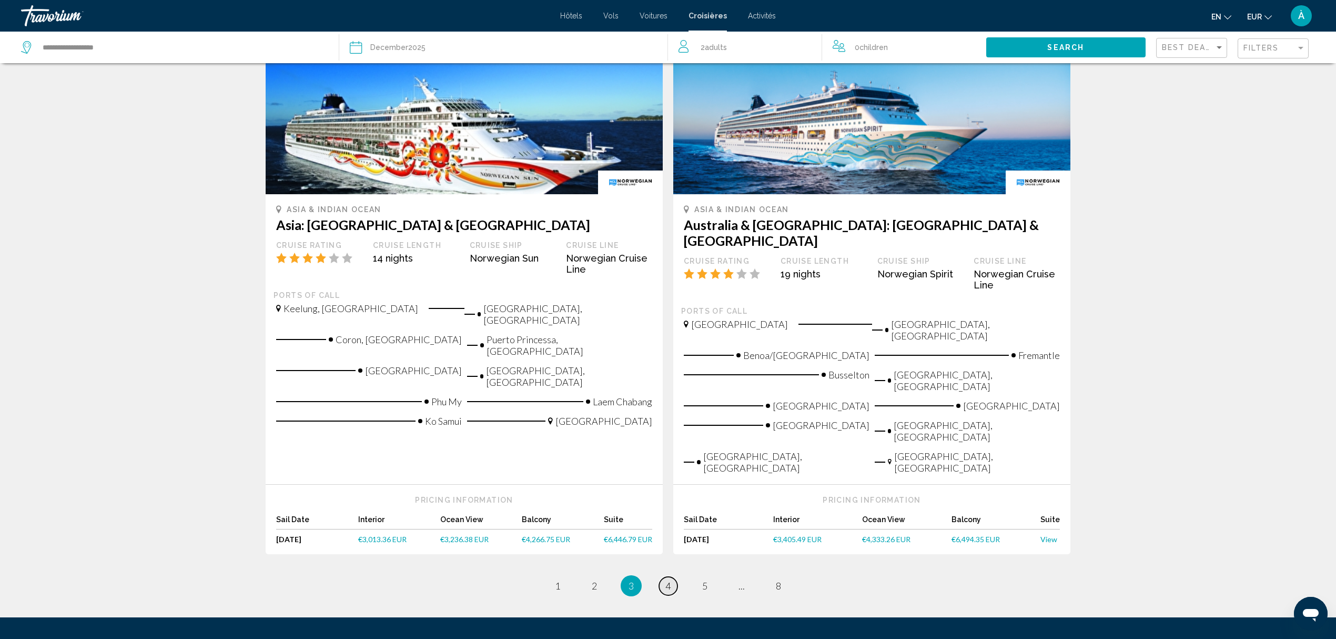
click at [667, 580] on span "4" at bounding box center [667, 586] width 5 height 12
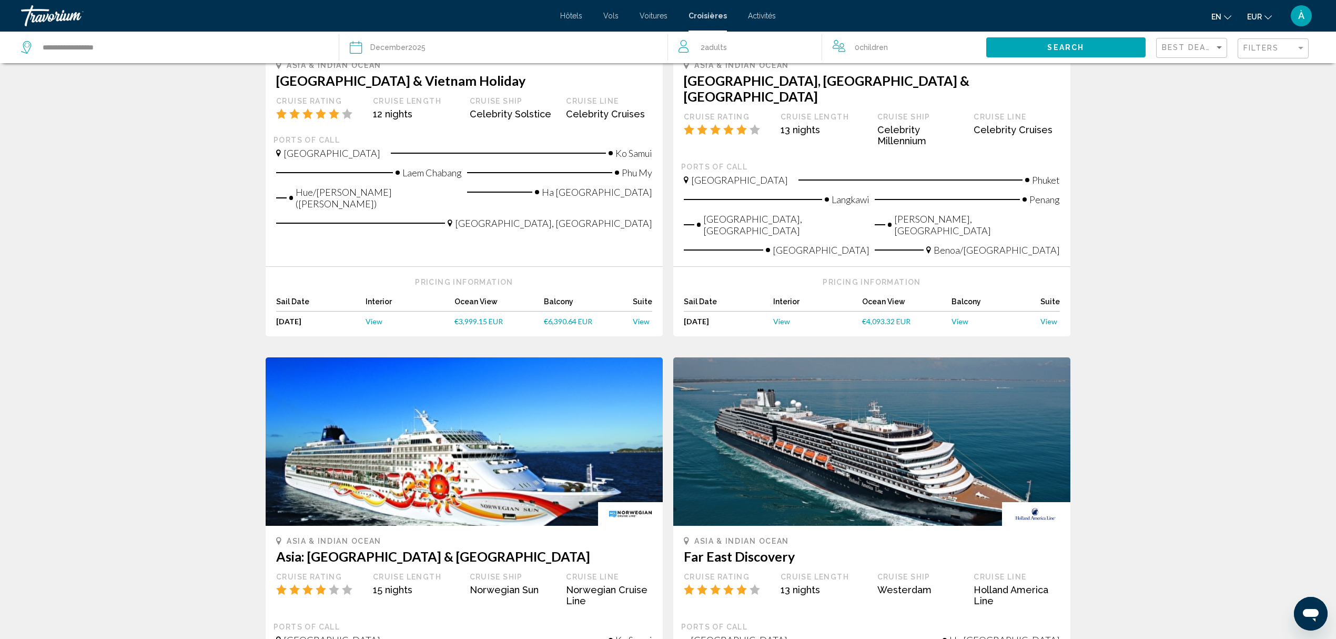
scroll to position [527, 0]
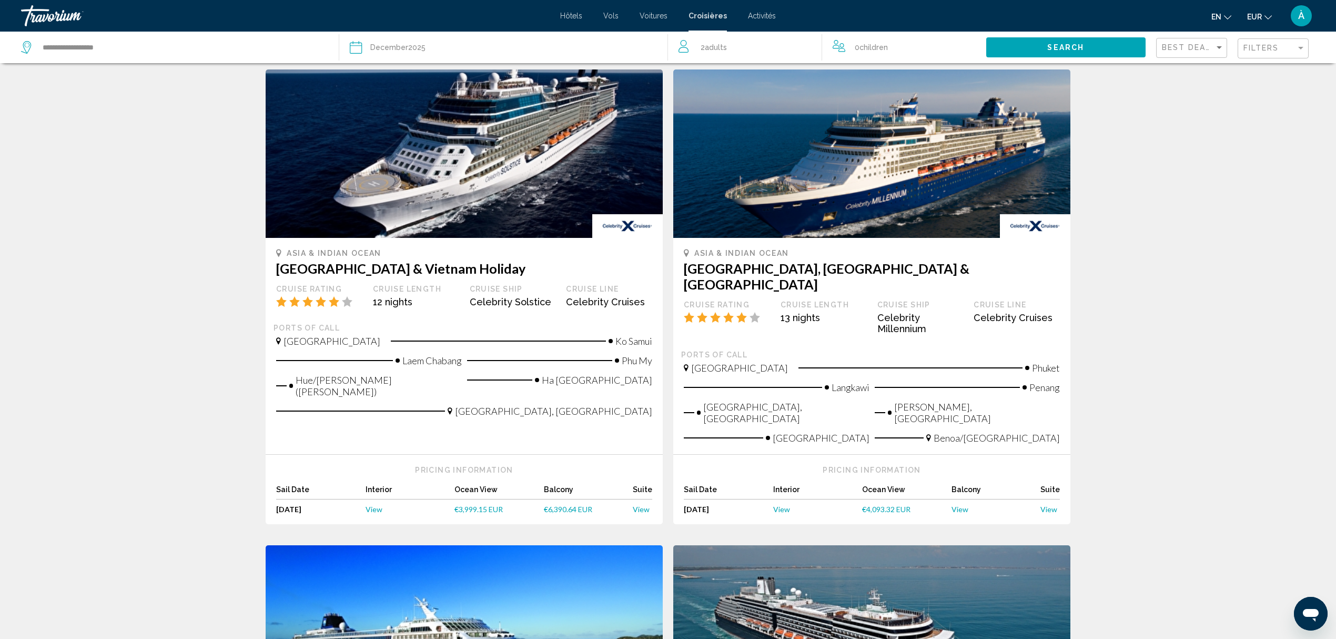
click at [136, 54] on div "**********" at bounding box center [174, 48] width 307 height 32
click at [62, 46] on input "**********" at bounding box center [182, 47] width 281 height 16
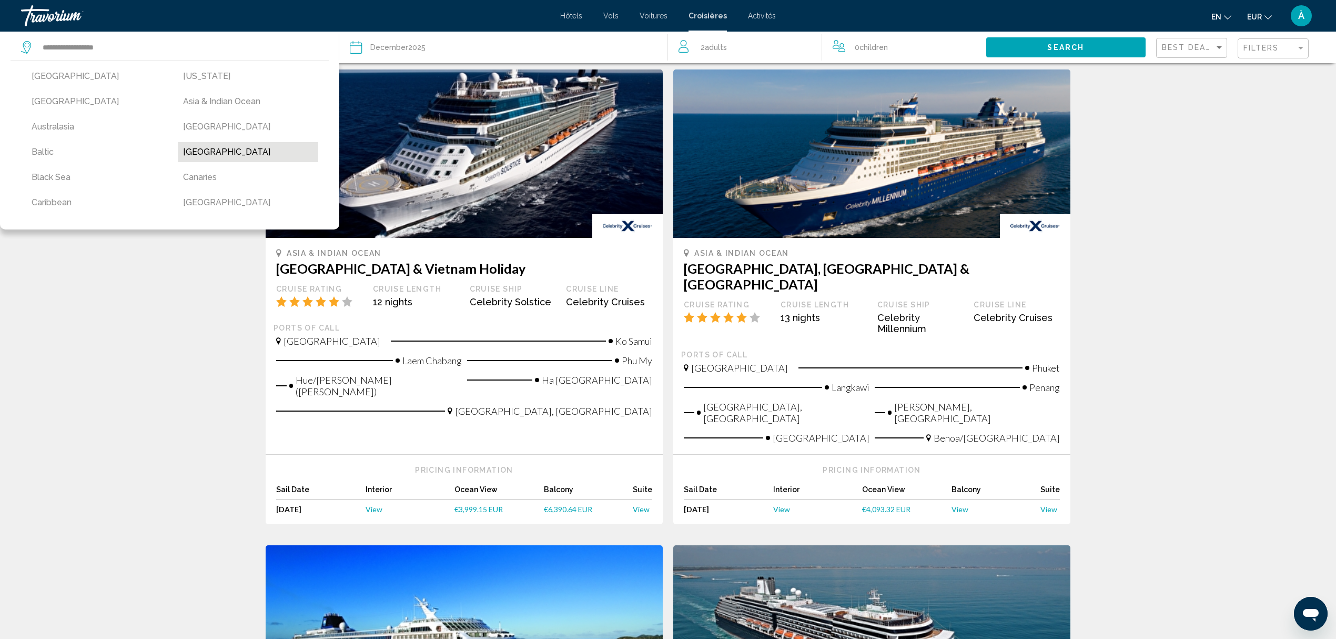
click at [211, 150] on button "[GEOGRAPHIC_DATA]" at bounding box center [248, 152] width 141 height 20
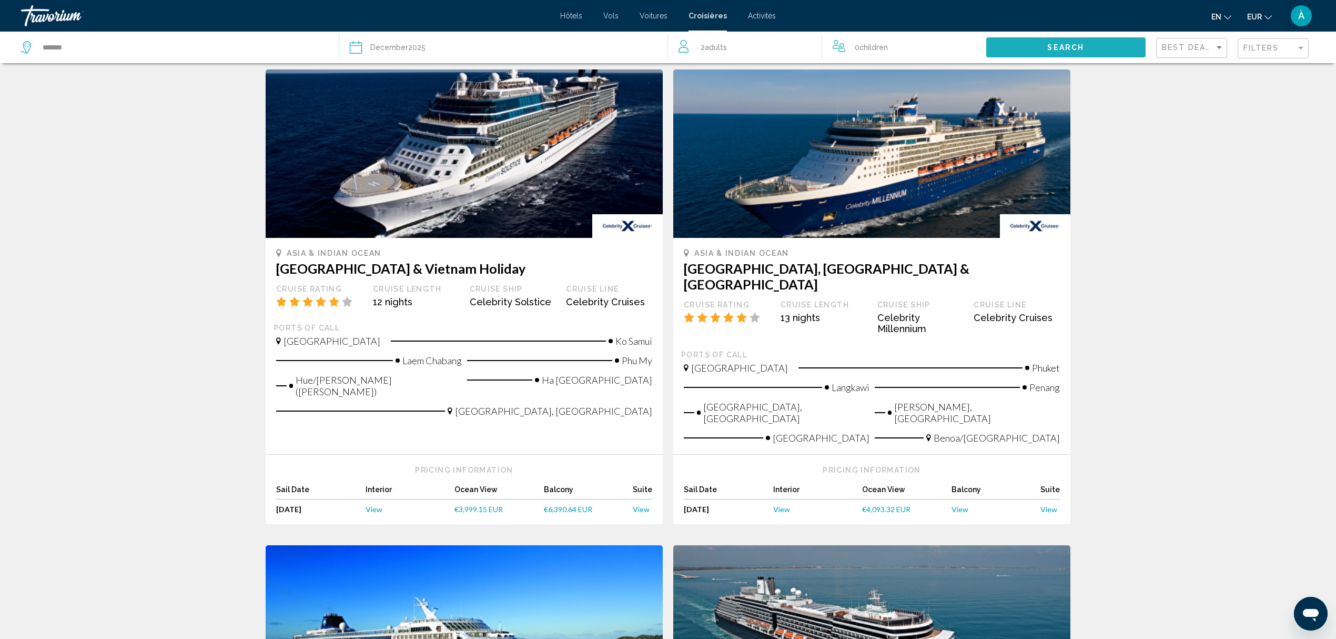
click at [1063, 48] on span "Search" at bounding box center [1065, 48] width 37 height 8
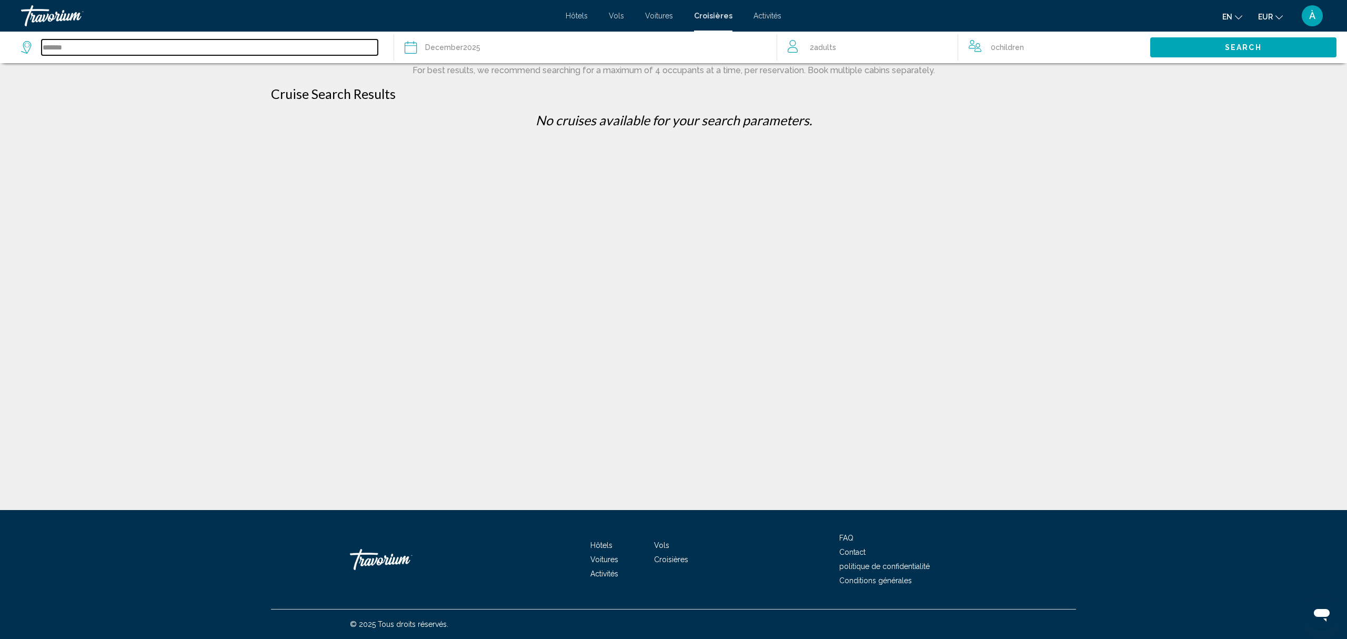
click at [67, 43] on input "*******" at bounding box center [210, 47] width 336 height 16
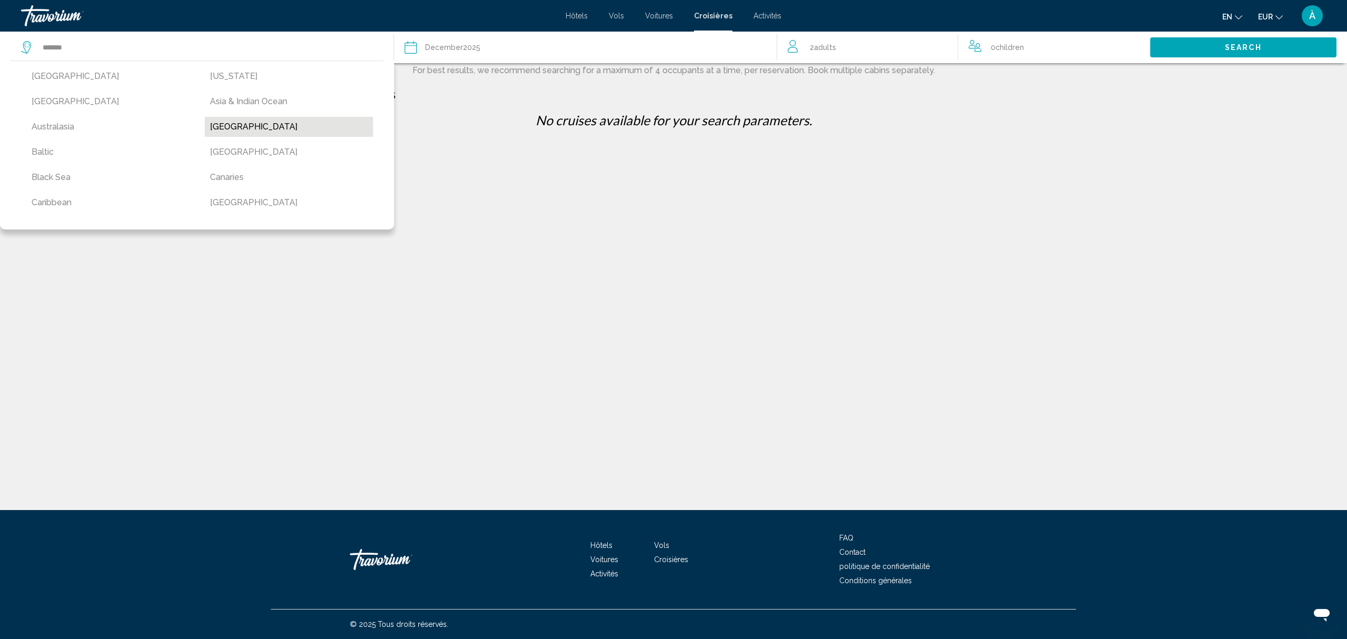
click at [232, 126] on button "[GEOGRAPHIC_DATA]" at bounding box center [289, 127] width 168 height 20
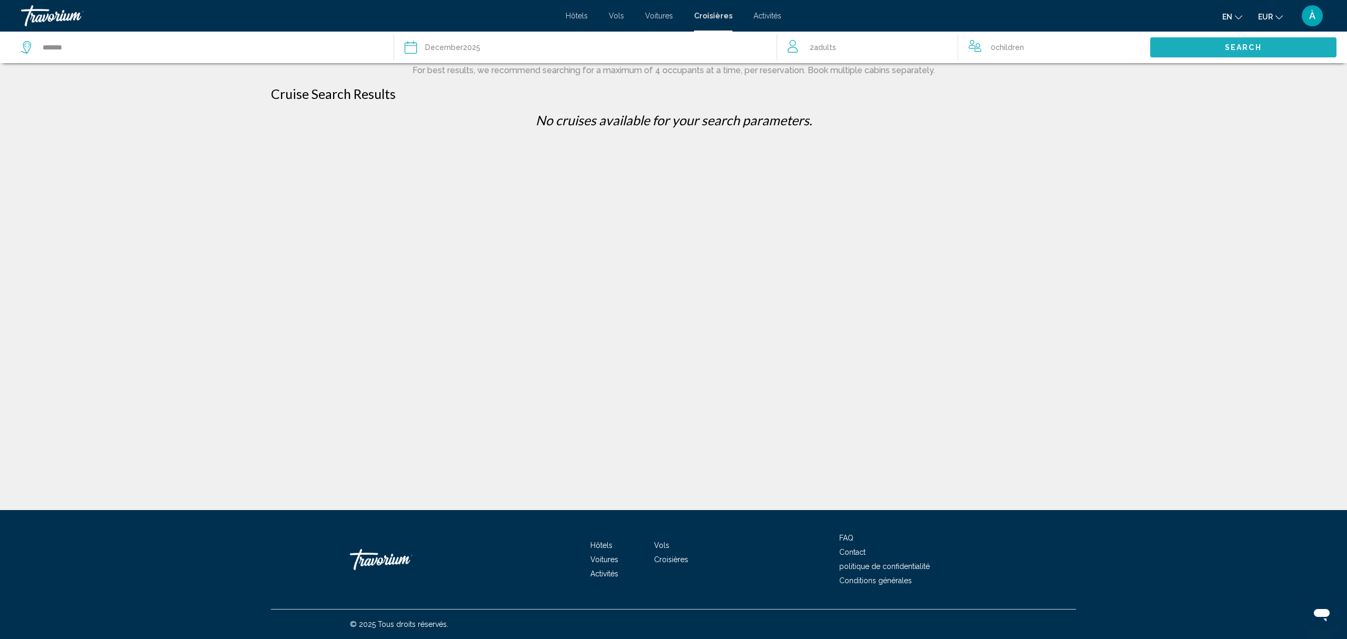
click at [1242, 48] on span "Search" at bounding box center [1243, 48] width 37 height 8
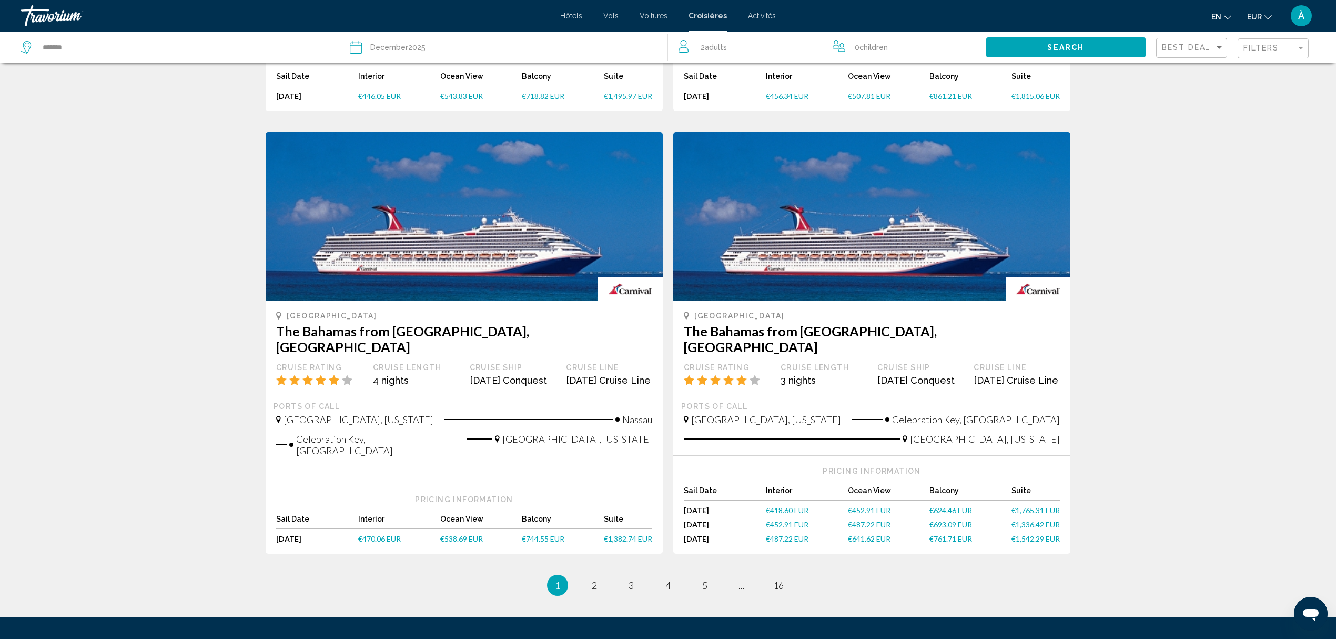
scroll to position [842, 0]
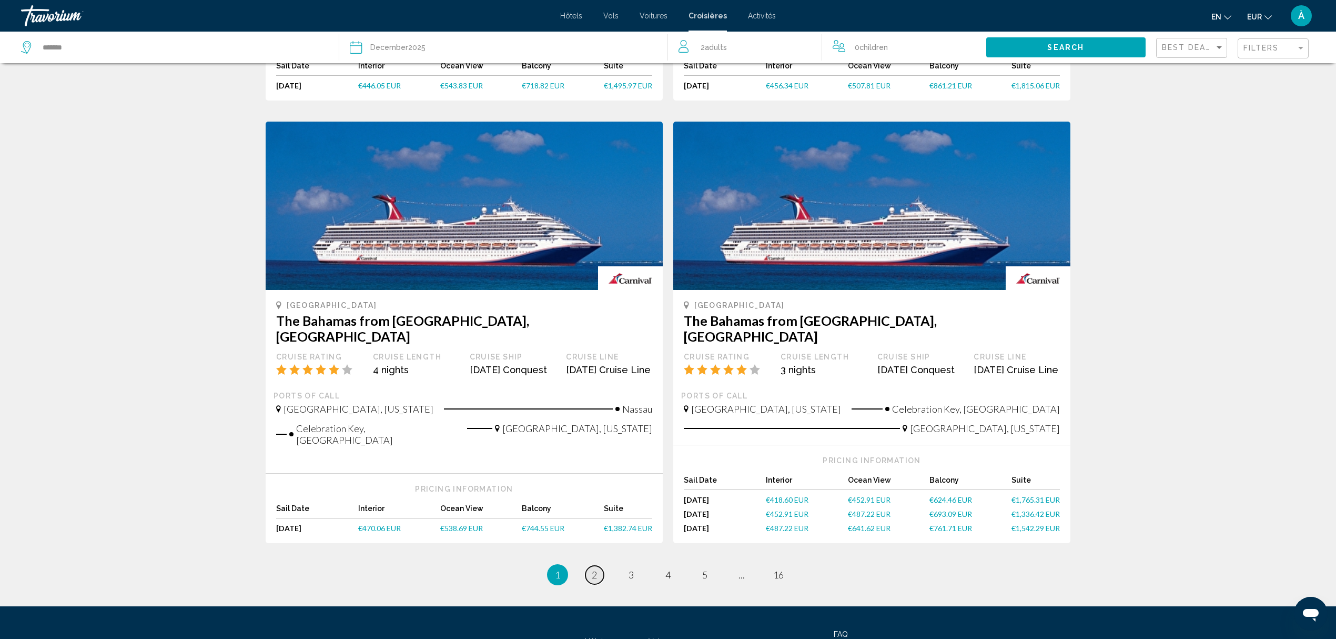
click at [594, 569] on span "2" at bounding box center [594, 575] width 5 height 12
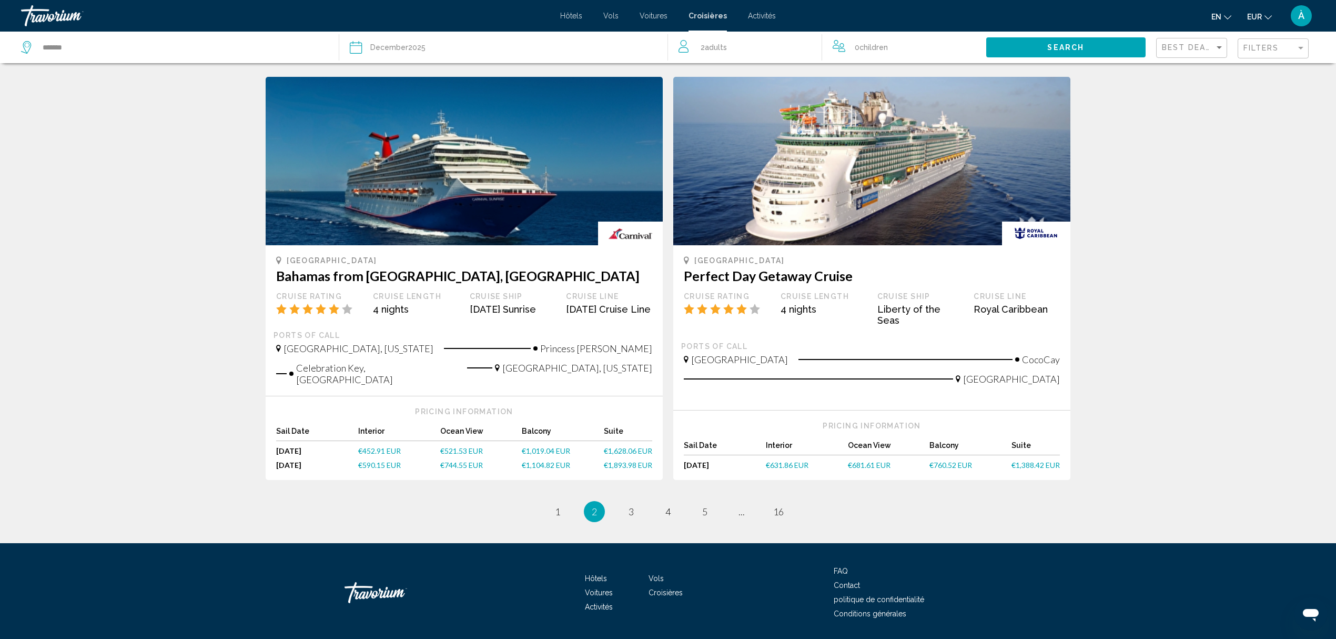
scroll to position [907, 0]
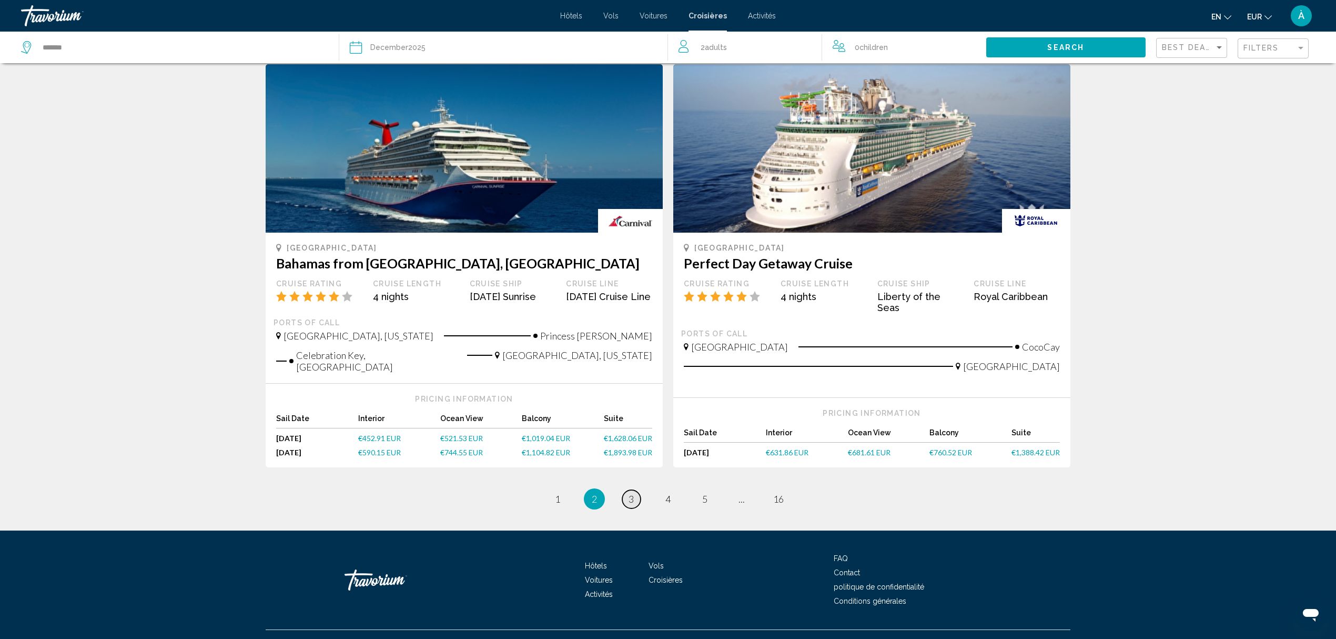
click at [630, 493] on span "3" at bounding box center [631, 499] width 5 height 12
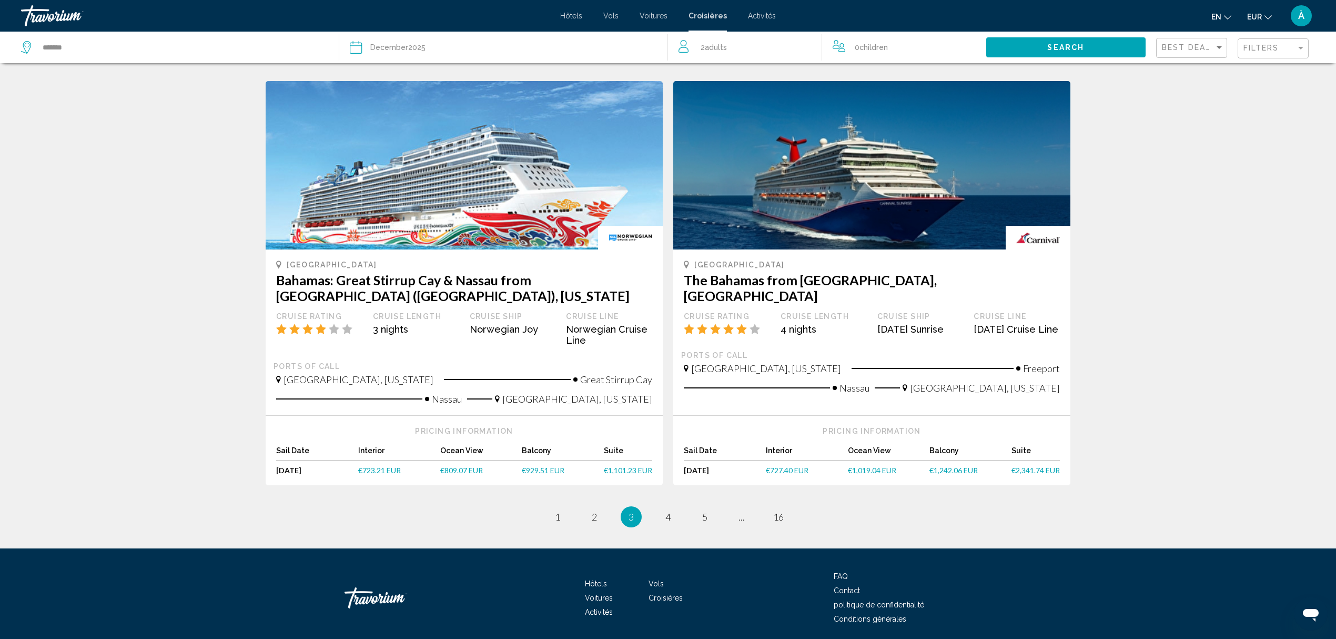
scroll to position [888, 0]
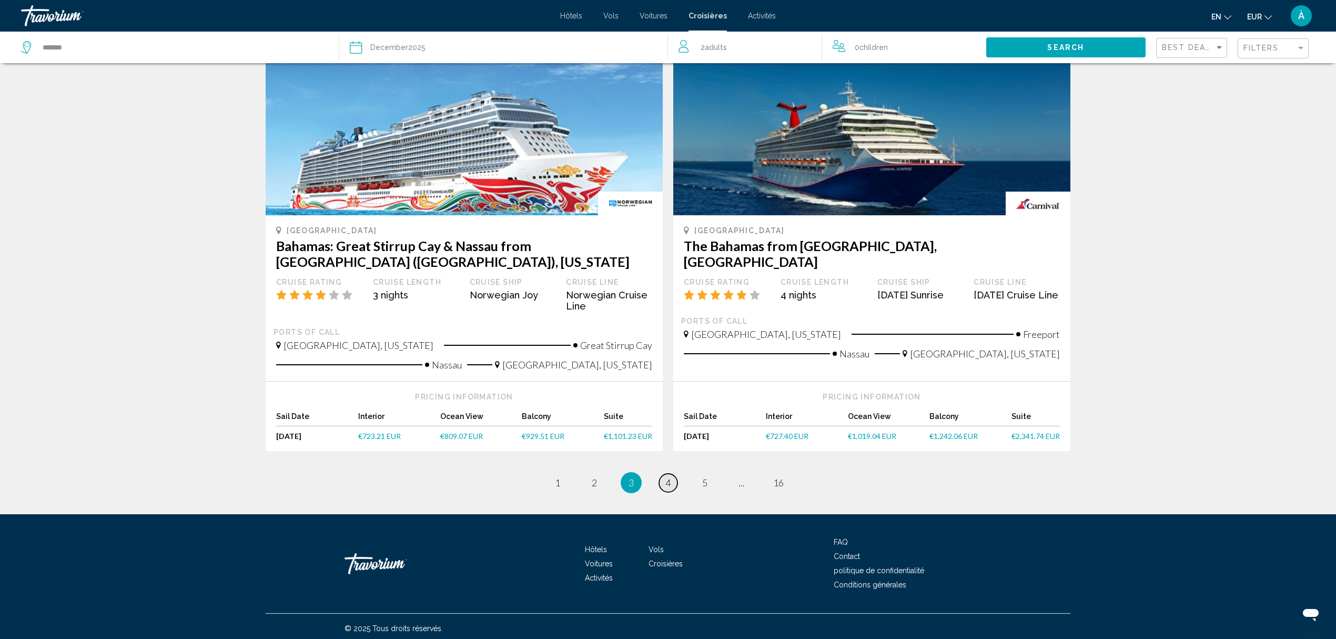
click at [662, 474] on link "page 4" at bounding box center [668, 482] width 18 height 18
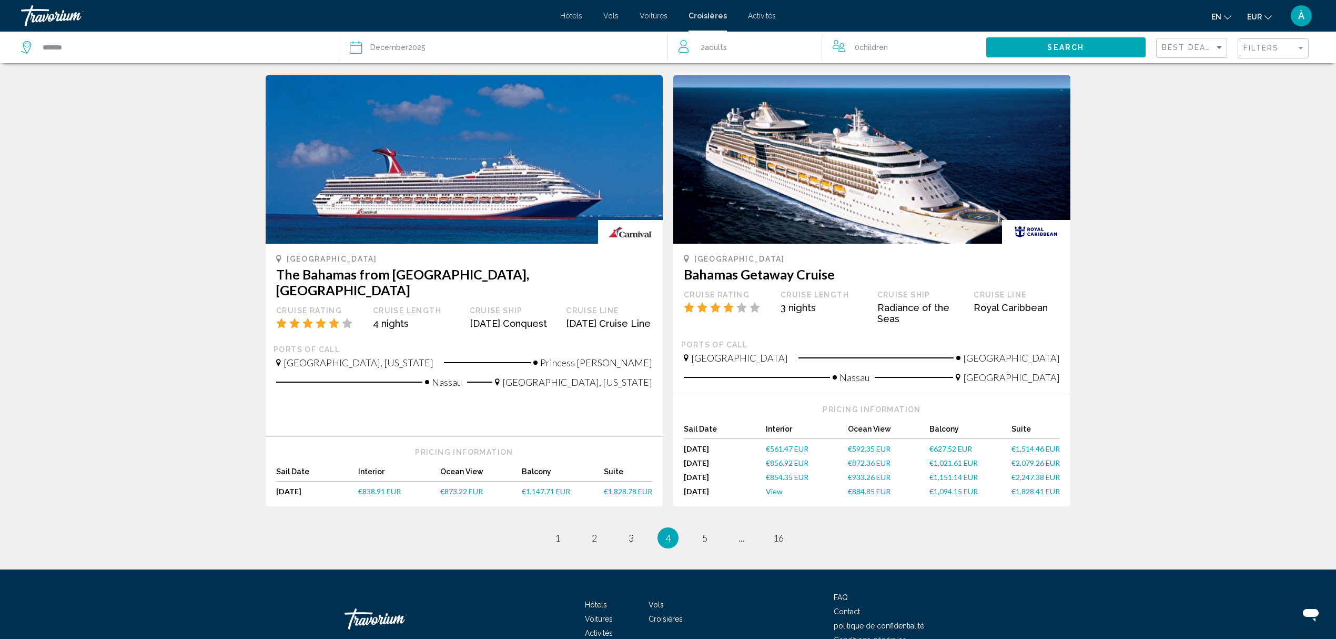
scroll to position [912, 0]
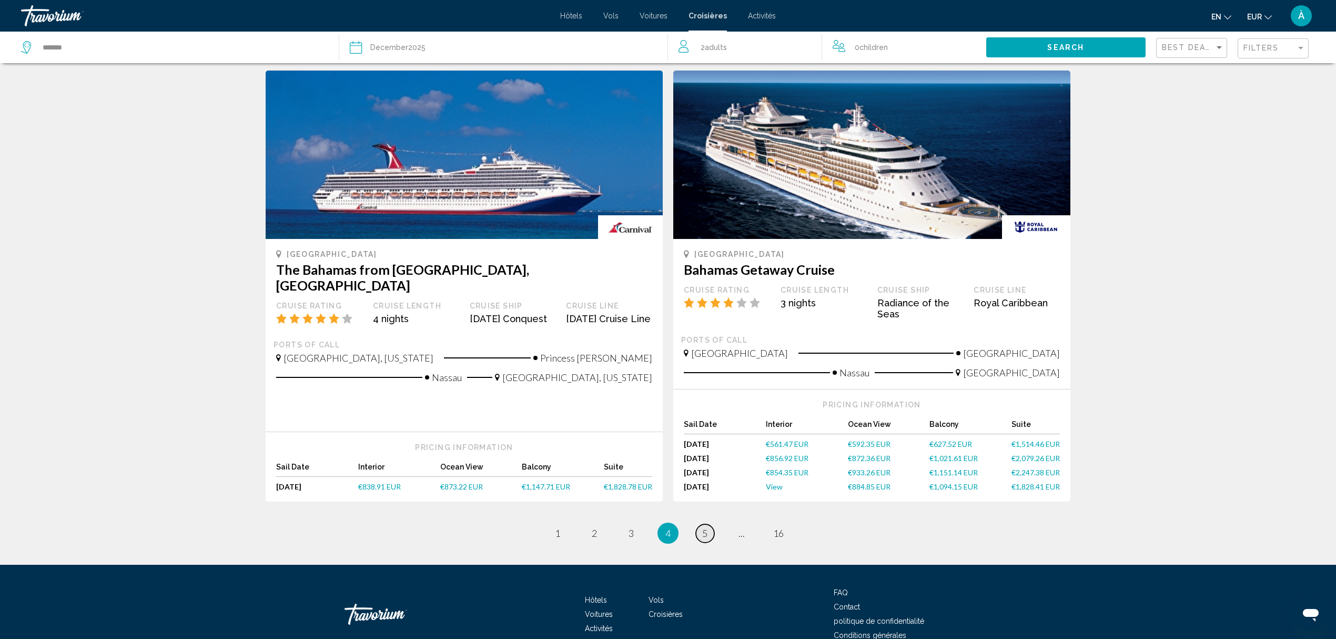
click at [704, 527] on span "5" at bounding box center [704, 533] width 5 height 12
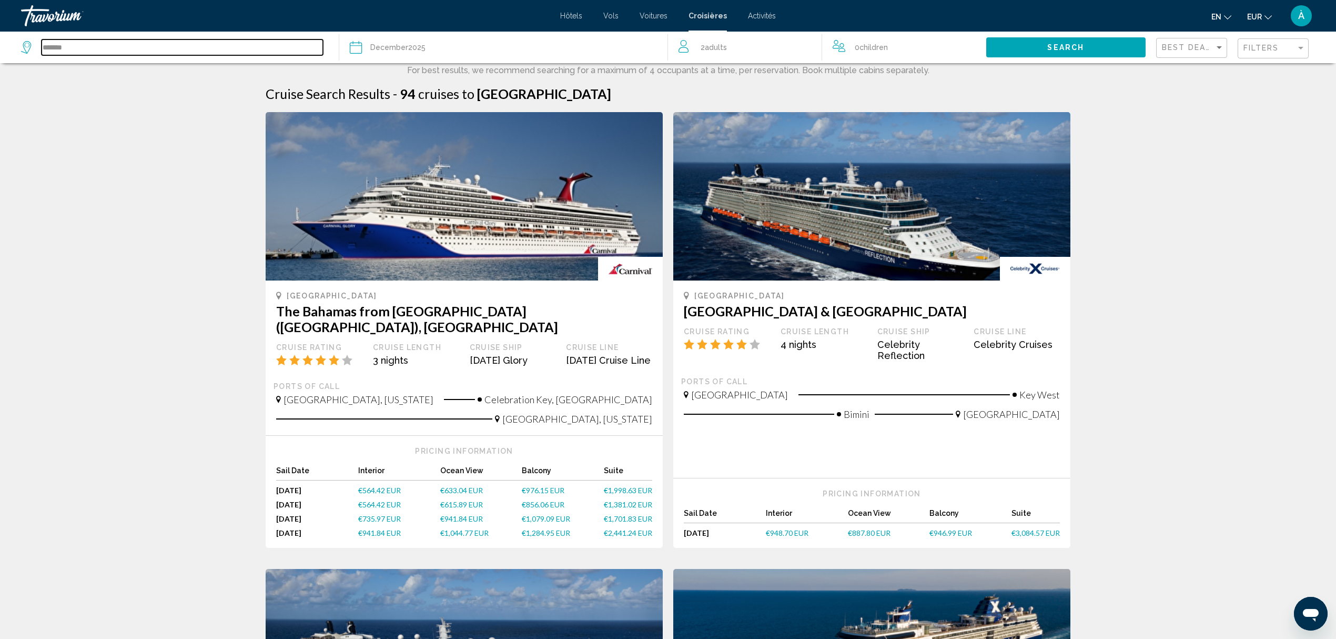
click at [76, 45] on input "*******" at bounding box center [182, 47] width 281 height 16
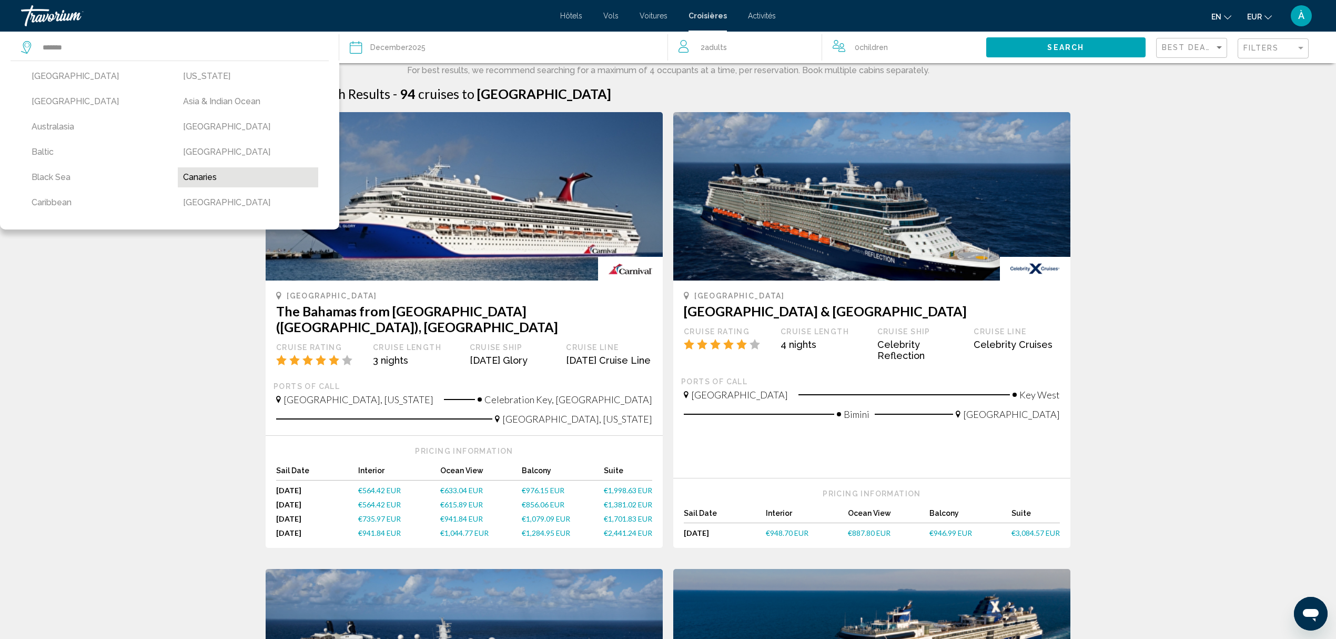
click at [195, 179] on button "Canaries" at bounding box center [248, 177] width 141 height 20
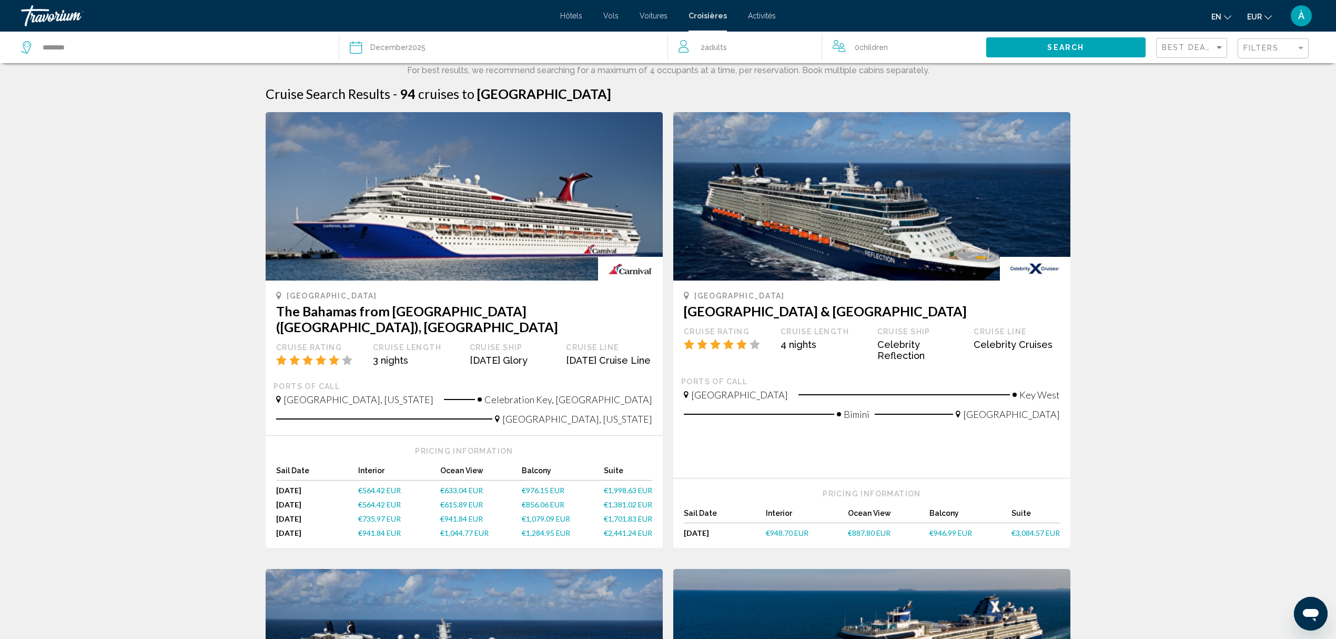
click at [1065, 46] on span "Search" at bounding box center [1065, 48] width 37 height 8
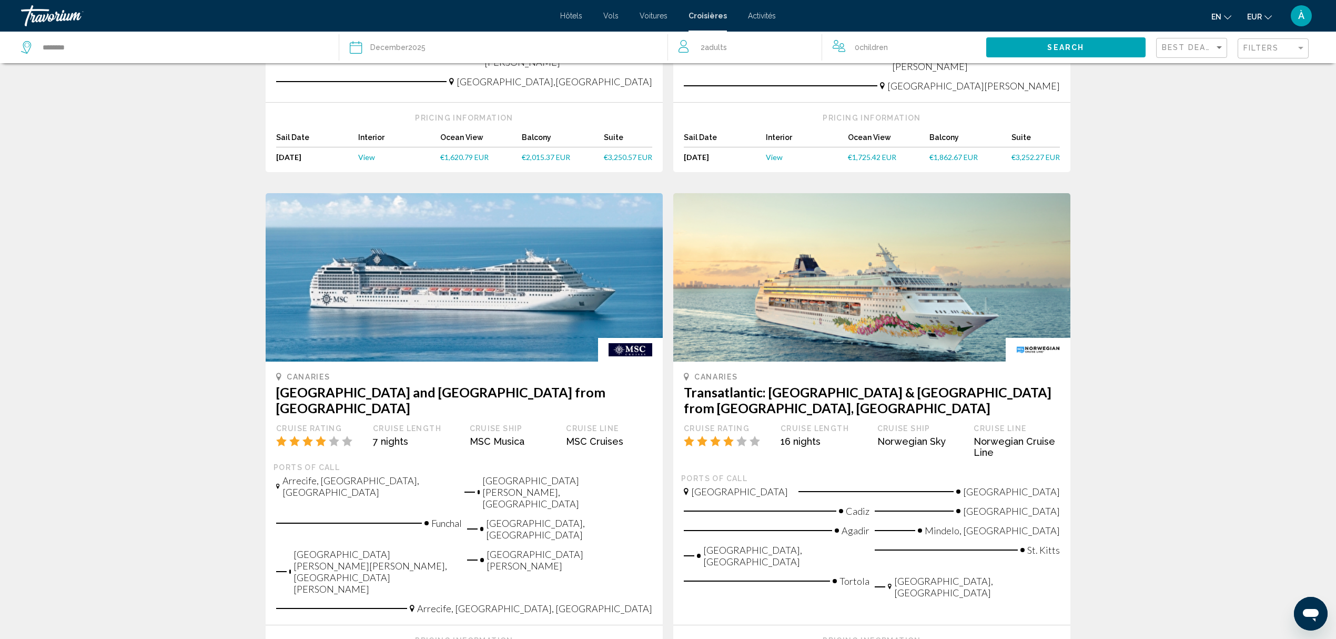
scroll to position [982, 0]
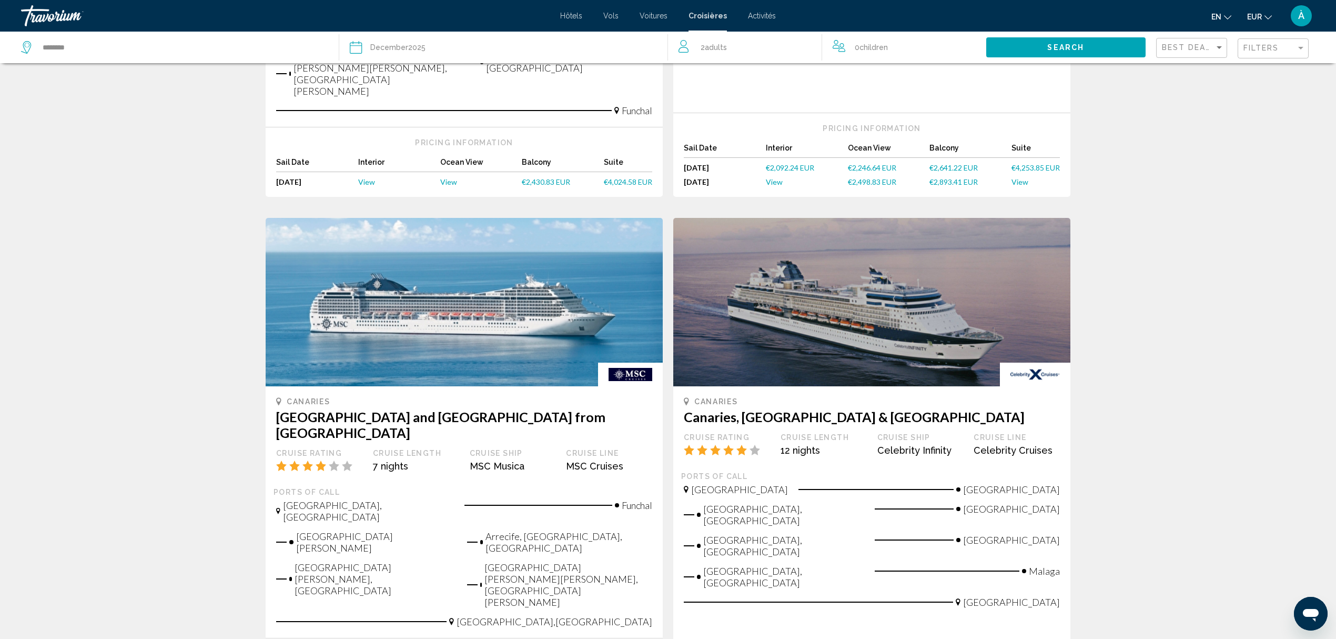
scroll to position [1038, 0]
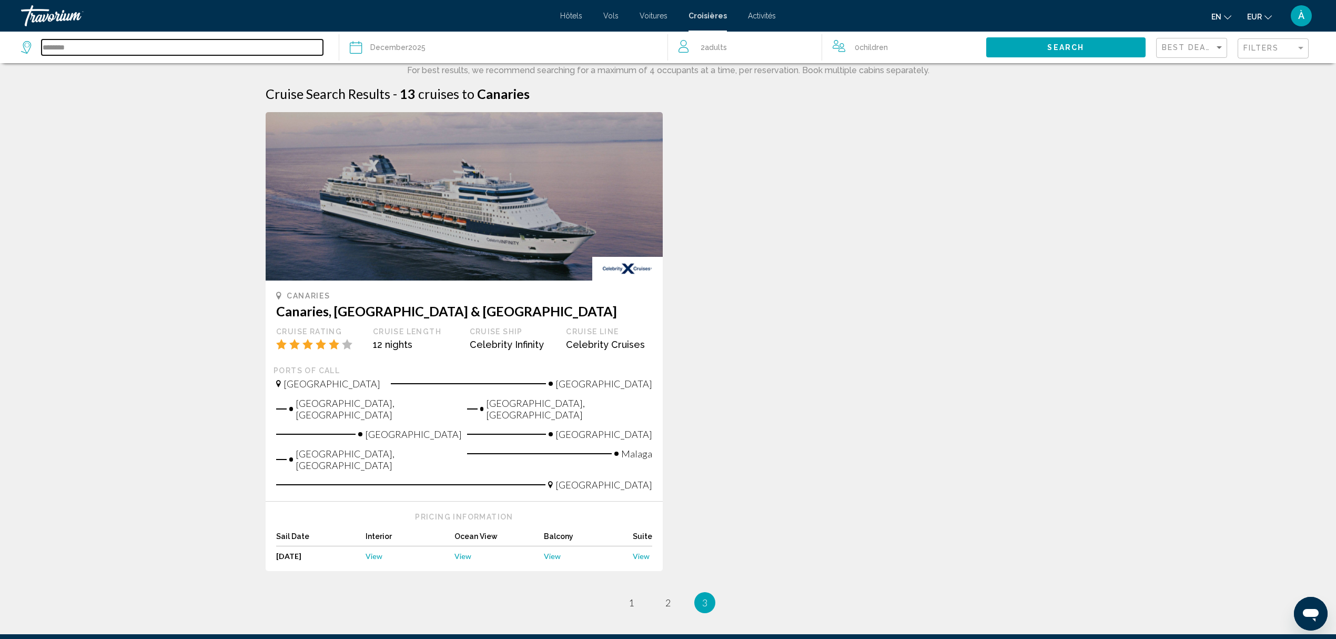
click at [57, 46] on input "********" at bounding box center [182, 47] width 281 height 16
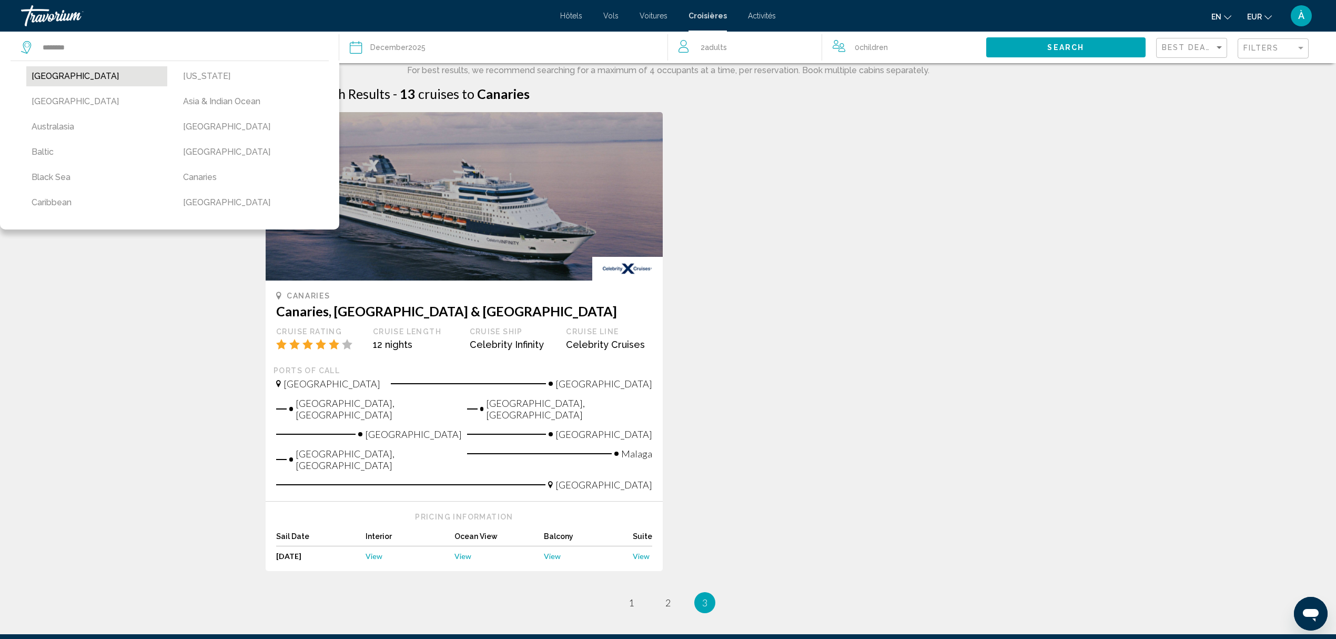
click at [59, 76] on button "[GEOGRAPHIC_DATA]" at bounding box center [96, 76] width 141 height 20
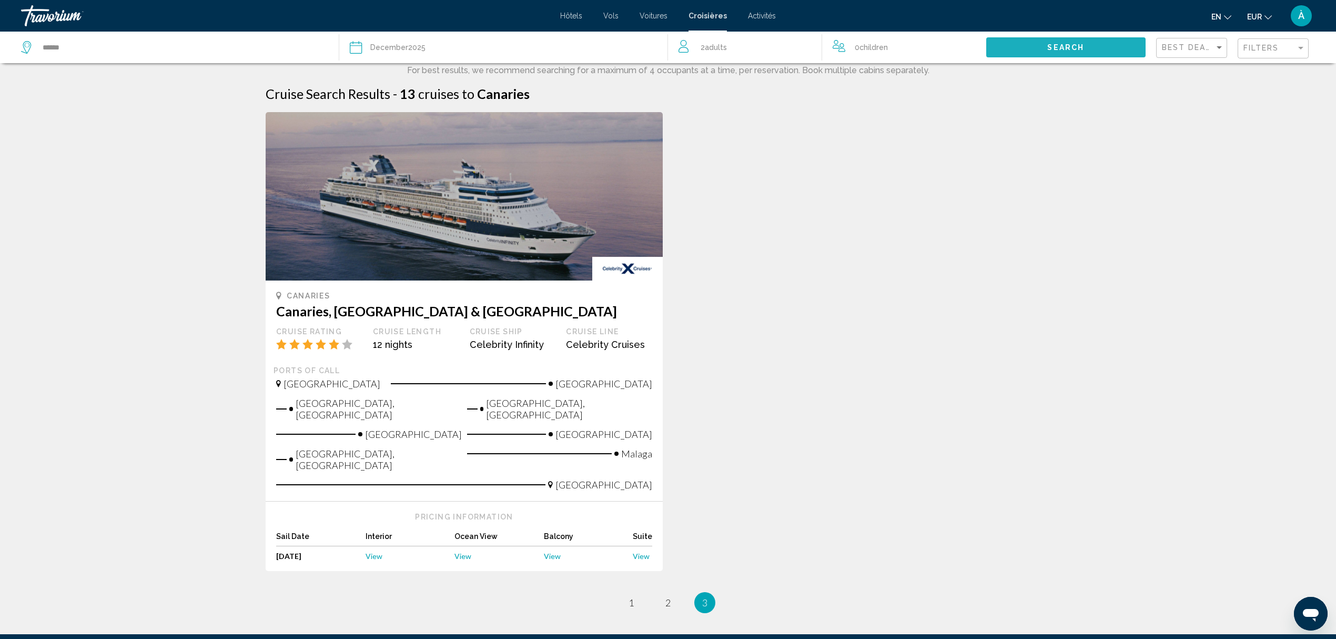
click at [1075, 44] on span "Search" at bounding box center [1065, 48] width 37 height 8
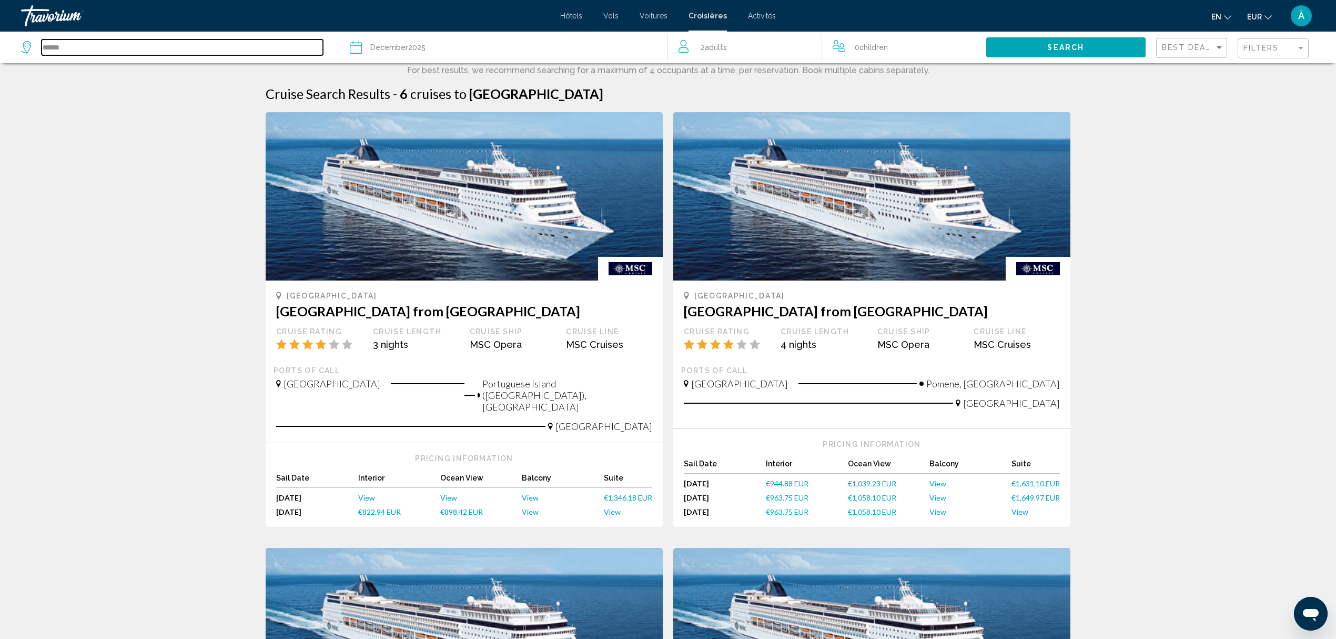
click at [57, 48] on input "******" at bounding box center [182, 47] width 281 height 16
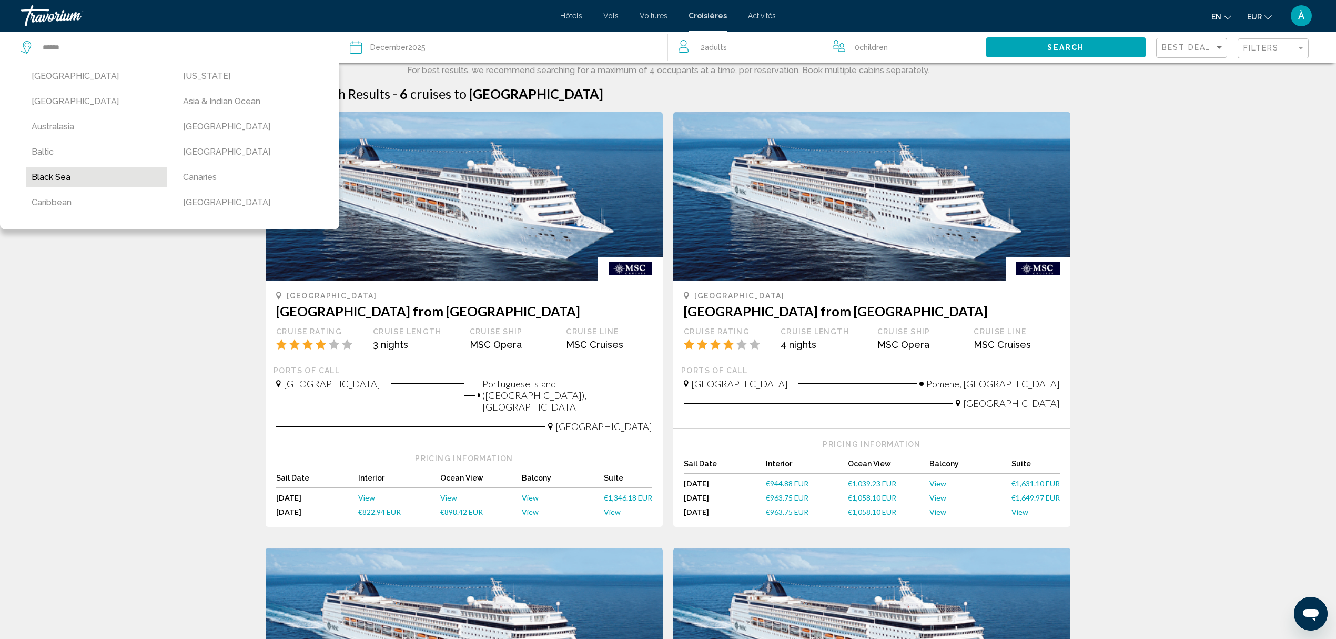
click at [59, 181] on button "Black Sea" at bounding box center [96, 177] width 141 height 20
type input "*********"
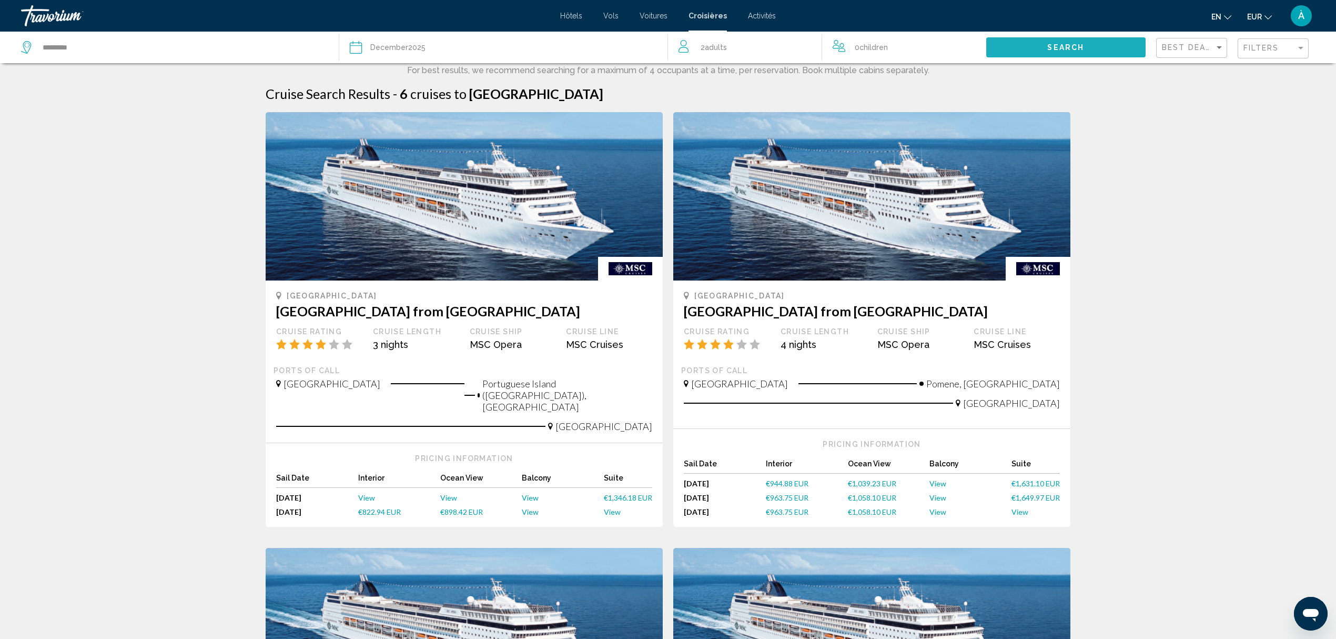
drag, startPoint x: 1075, startPoint y: 51, endPoint x: 1068, endPoint y: 57, distance: 9.4
click at [1074, 52] on button "Search" at bounding box center [1065, 46] width 159 height 19
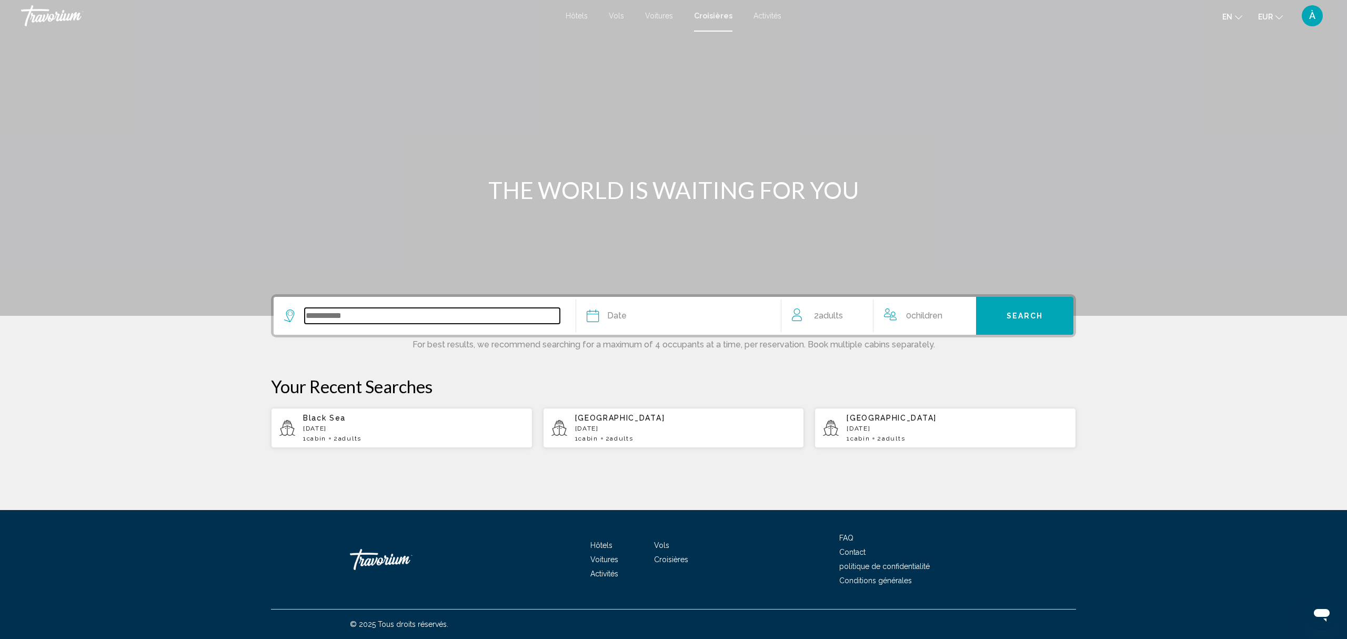
click at [326, 312] on input "Search widget" at bounding box center [432, 316] width 255 height 16
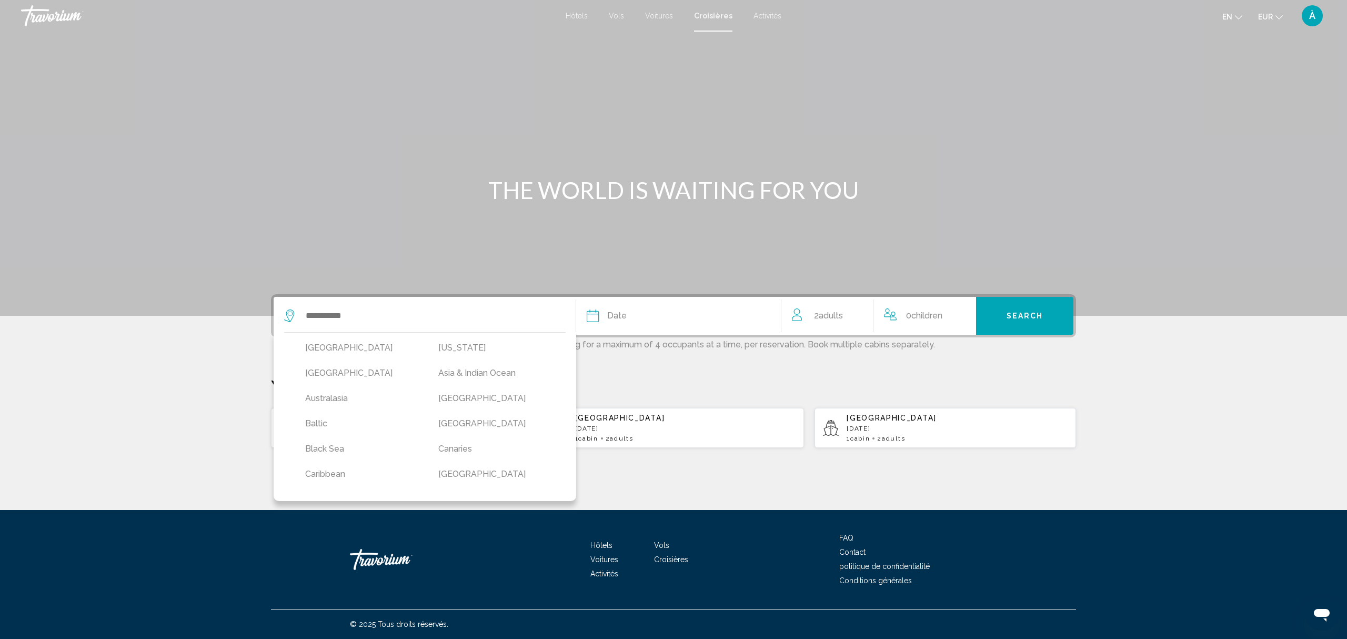
drag, startPoint x: 217, startPoint y: 333, endPoint x: 204, endPoint y: 248, distance: 85.7
click at [217, 333] on section "THE WORLD IS WAITING FOR YOU [GEOGRAPHIC_DATA] [US_STATE] [GEOGRAPHIC_DATA] [GE…" at bounding box center [673, 224] width 1347 height 448
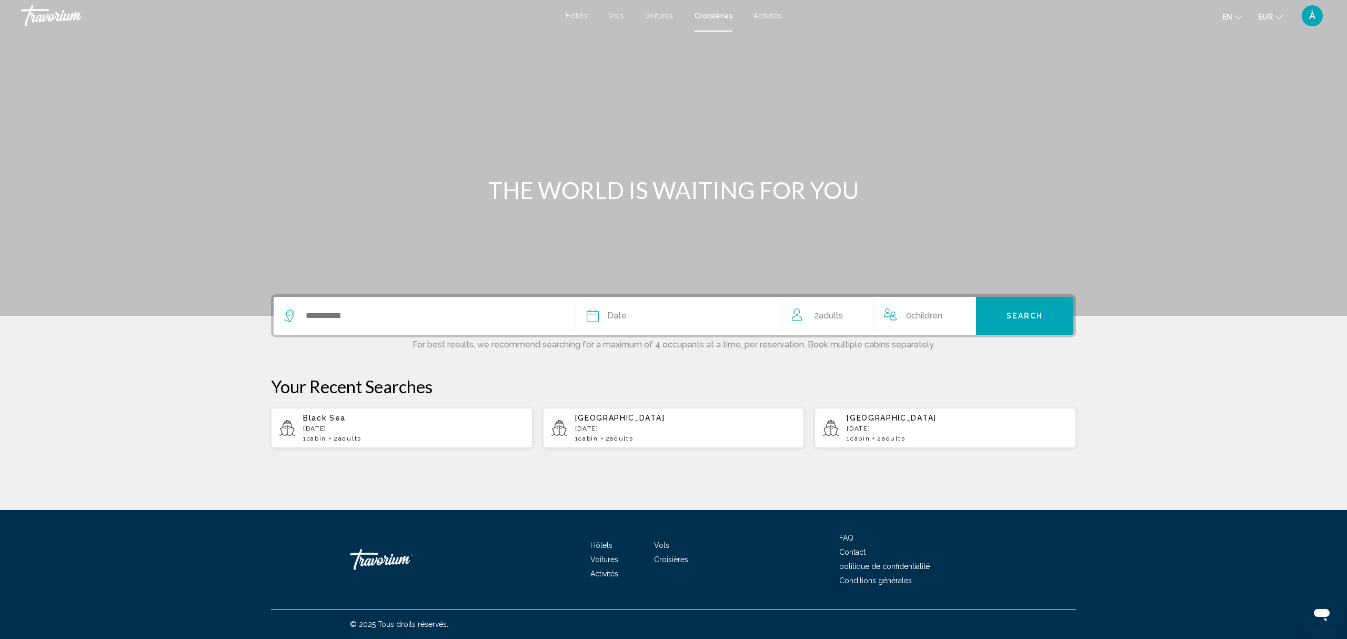
click at [617, 16] on font "Vols" at bounding box center [616, 16] width 15 height 8
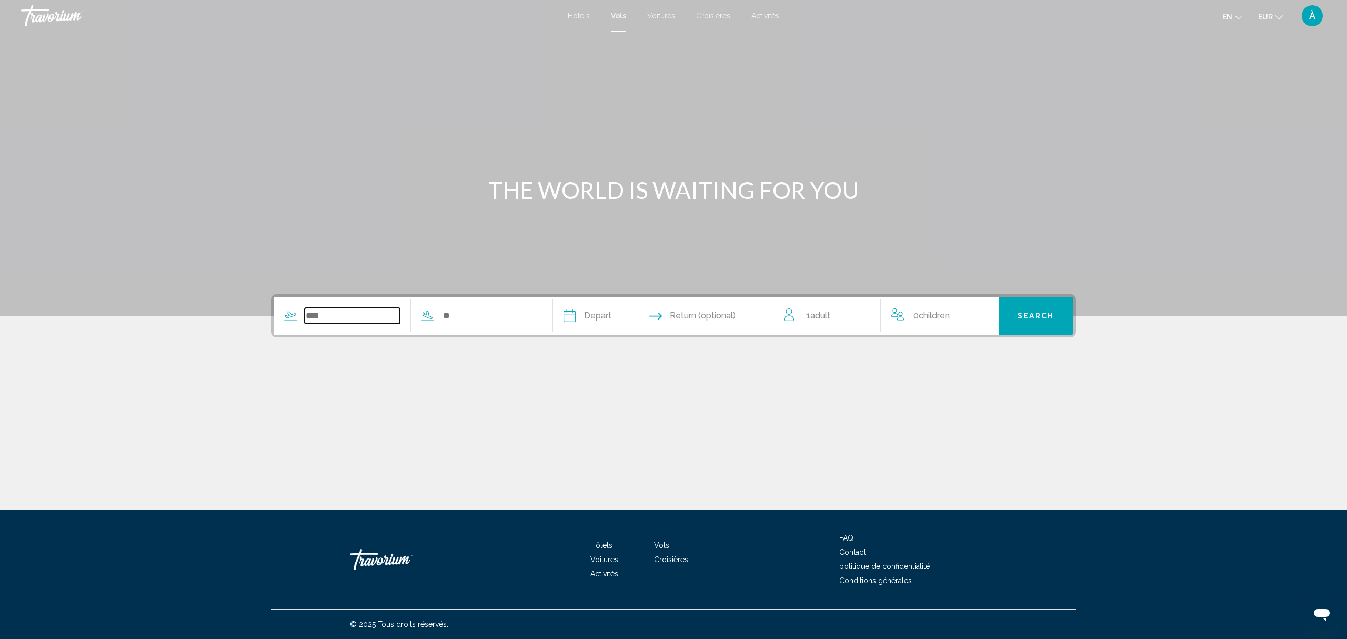
click at [317, 318] on input "Search widget" at bounding box center [352, 316] width 95 height 16
type input "*********"
click at [449, 314] on input "Search widget" at bounding box center [489, 316] width 95 height 16
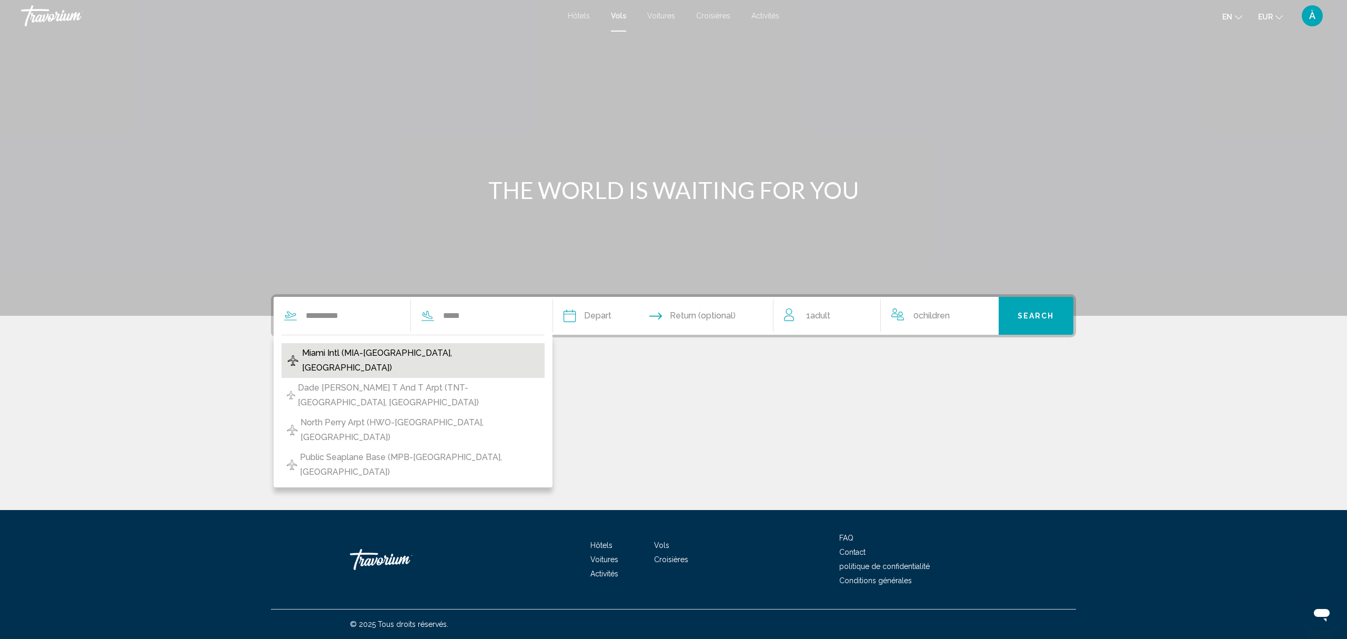
click at [426, 351] on span "Miami Intl (MIA-[GEOGRAPHIC_DATA], [GEOGRAPHIC_DATA])" at bounding box center [421, 360] width 238 height 29
type input "**********"
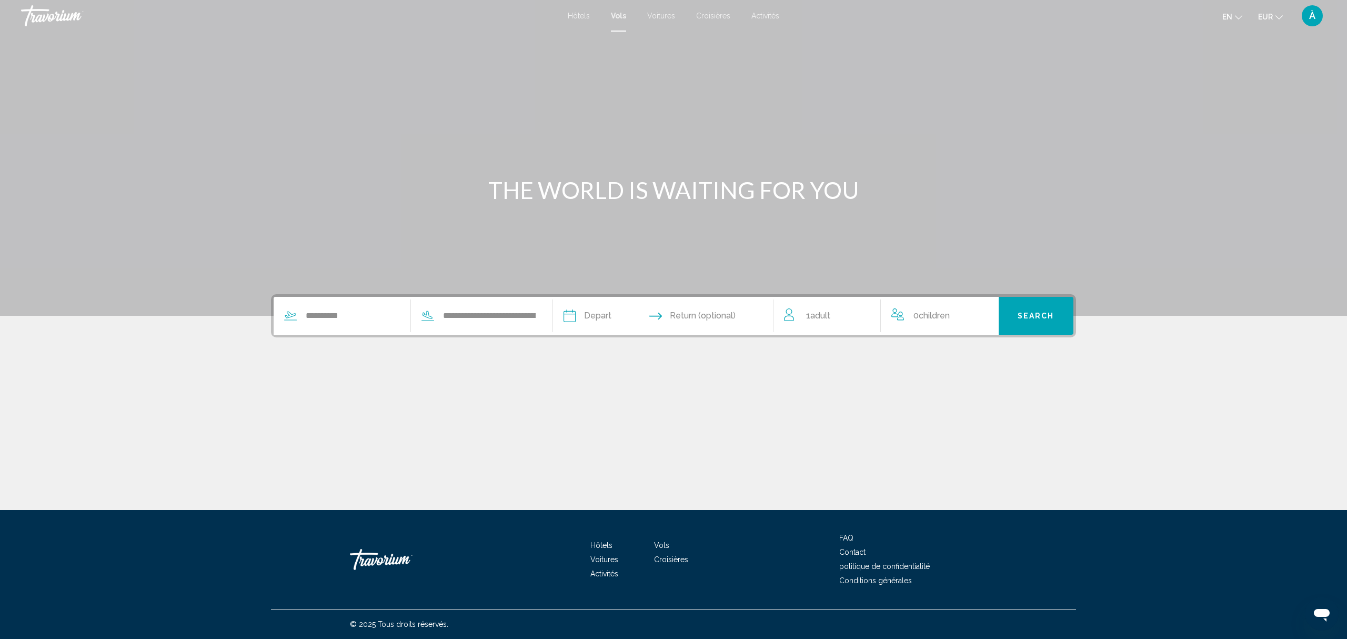
click at [602, 314] on input "Depart date" at bounding box center [615, 317] width 109 height 41
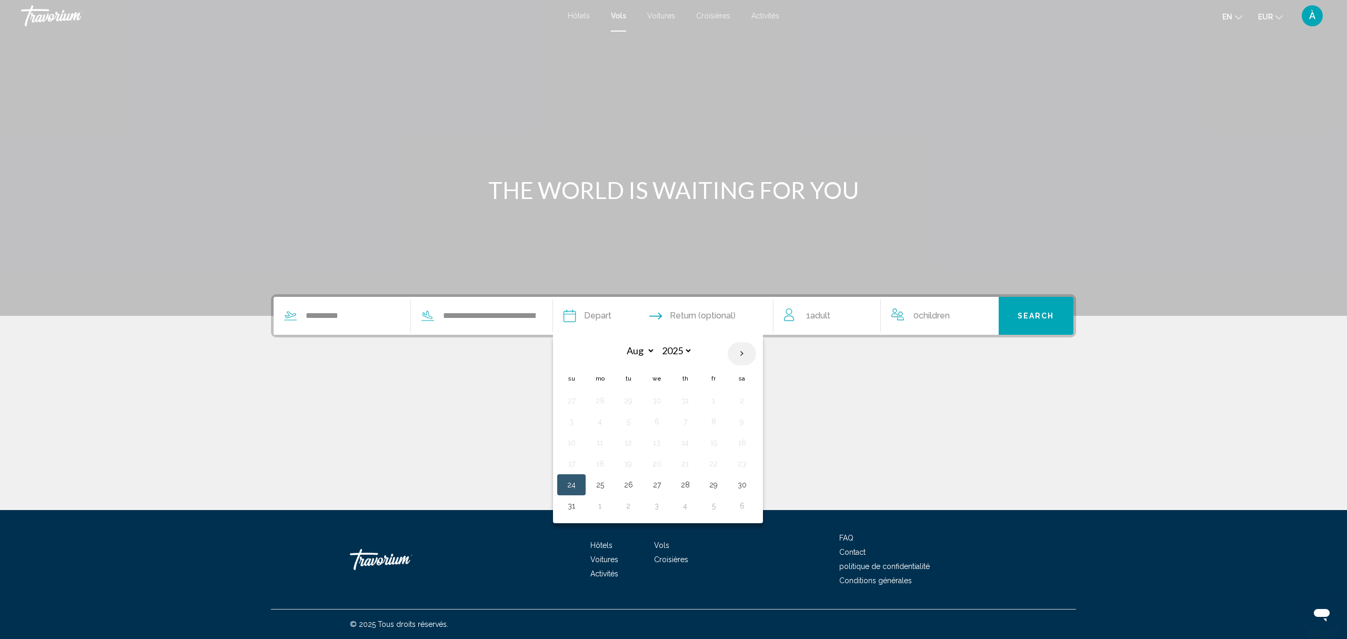
click at [745, 350] on th "Next month" at bounding box center [741, 353] width 28 height 23
select select "**"
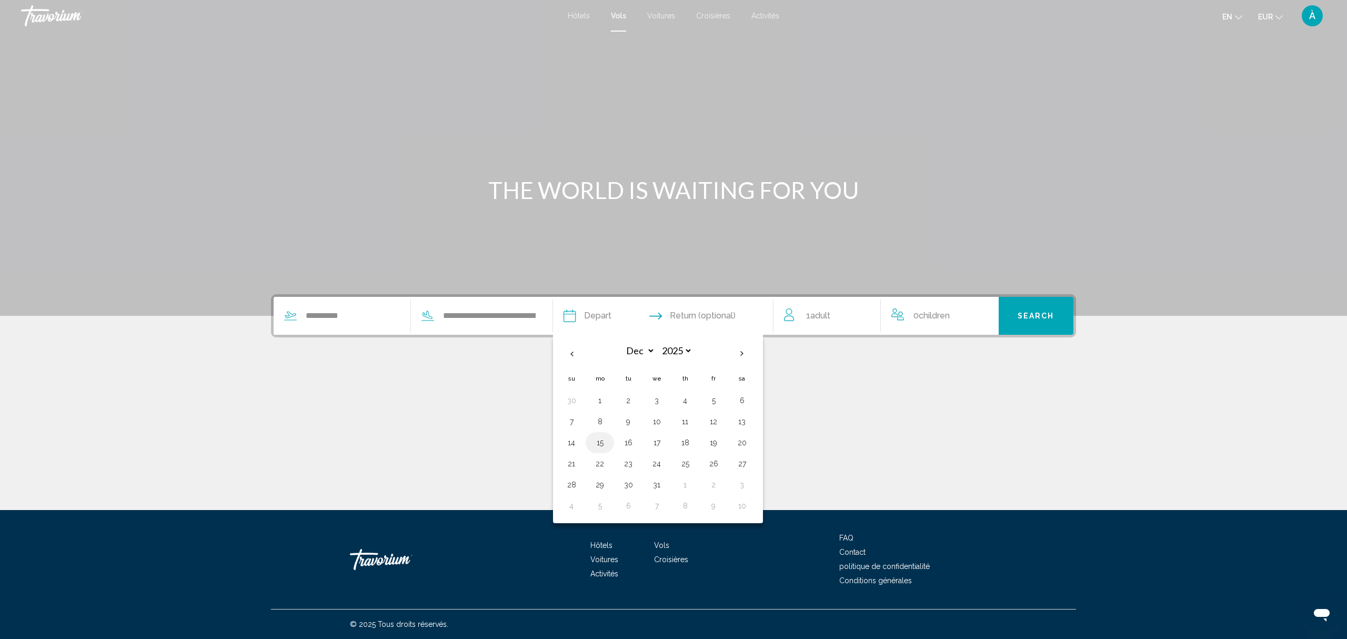
click at [598, 442] on button "15" at bounding box center [599, 442] width 17 height 15
type input "**********"
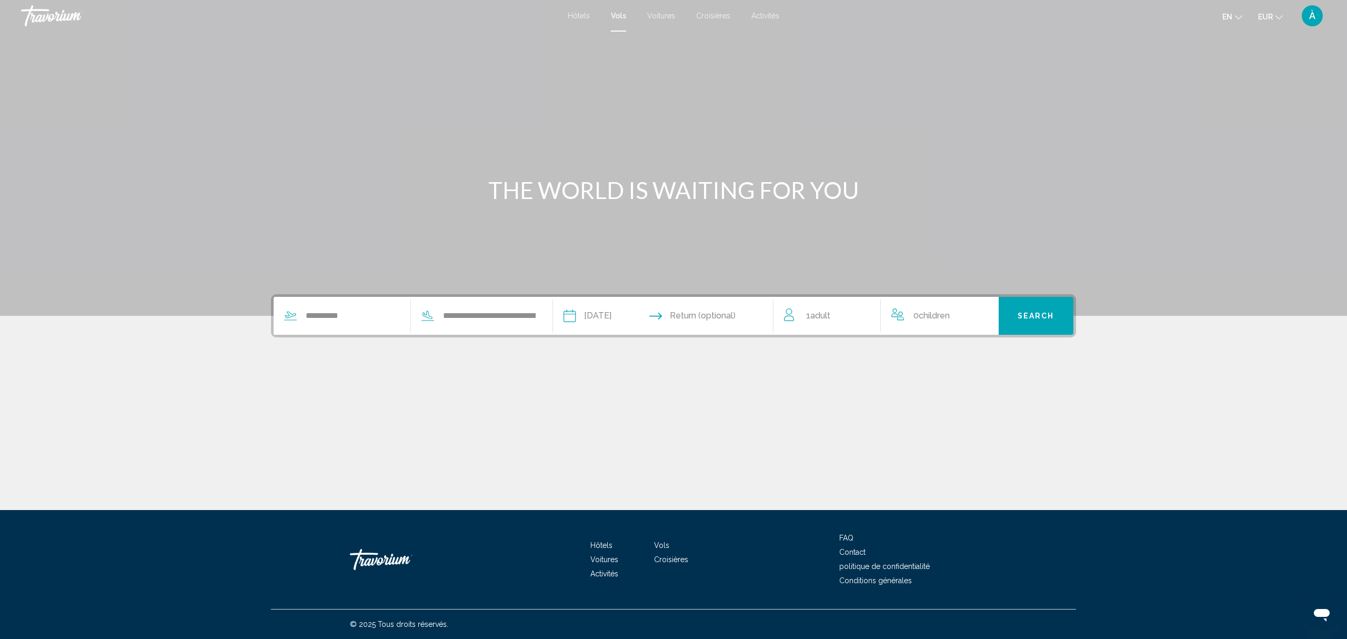
click at [724, 310] on input "Return date" at bounding box center [723, 317] width 109 height 41
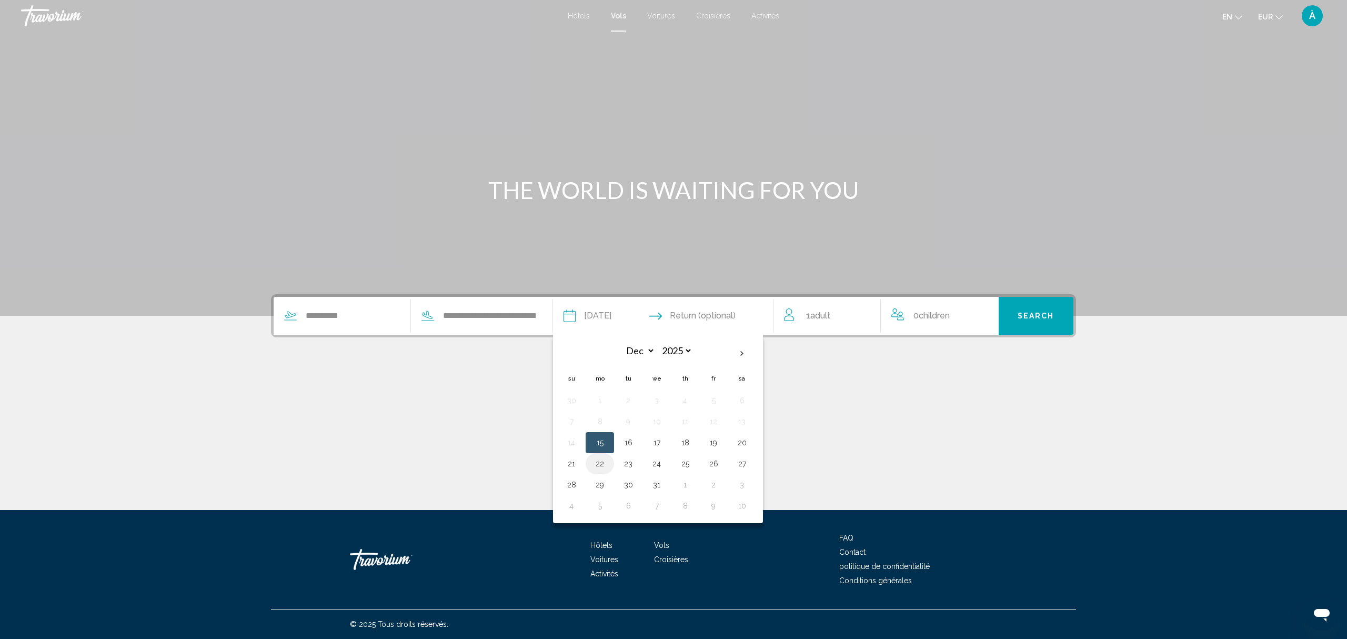
click at [600, 467] on button "22" at bounding box center [599, 463] width 17 height 15
type input "**********"
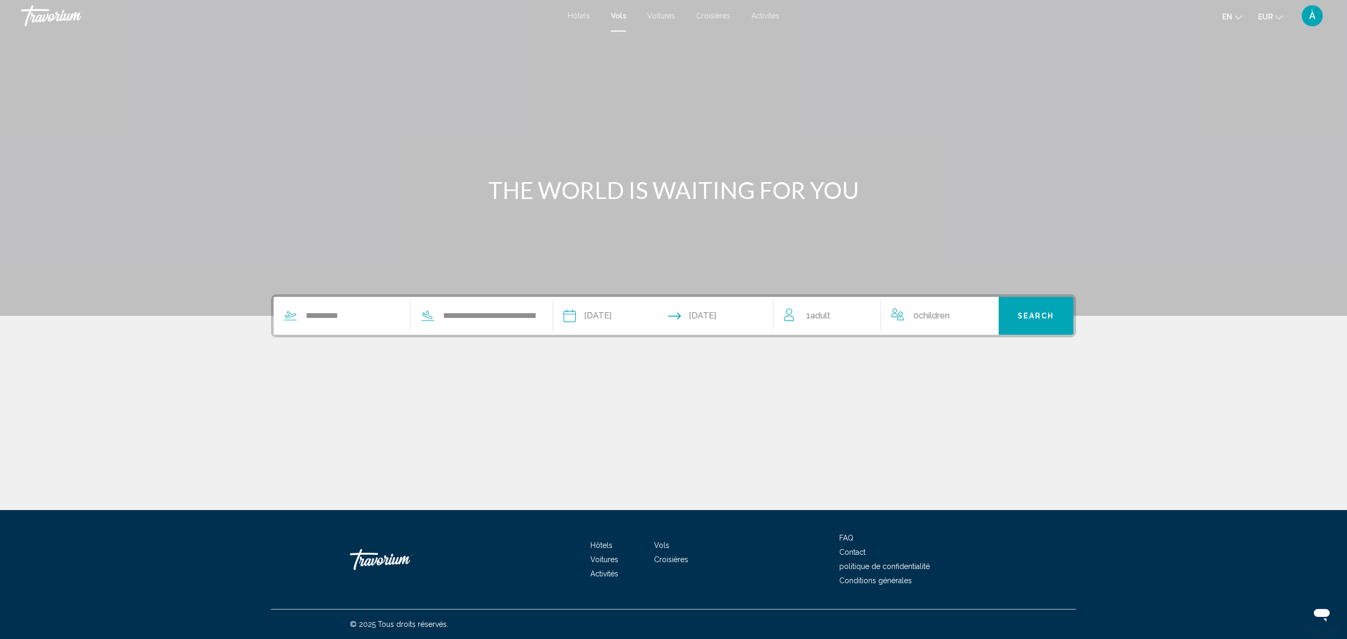
click at [824, 314] on span "Adult" at bounding box center [820, 315] width 20 height 10
click at [867, 310] on icon "Increment adults" at bounding box center [864, 313] width 9 height 13
click at [1044, 314] on span "Search" at bounding box center [1035, 316] width 37 height 8
click at [334, 317] on input "*********" at bounding box center [352, 316] width 95 height 16
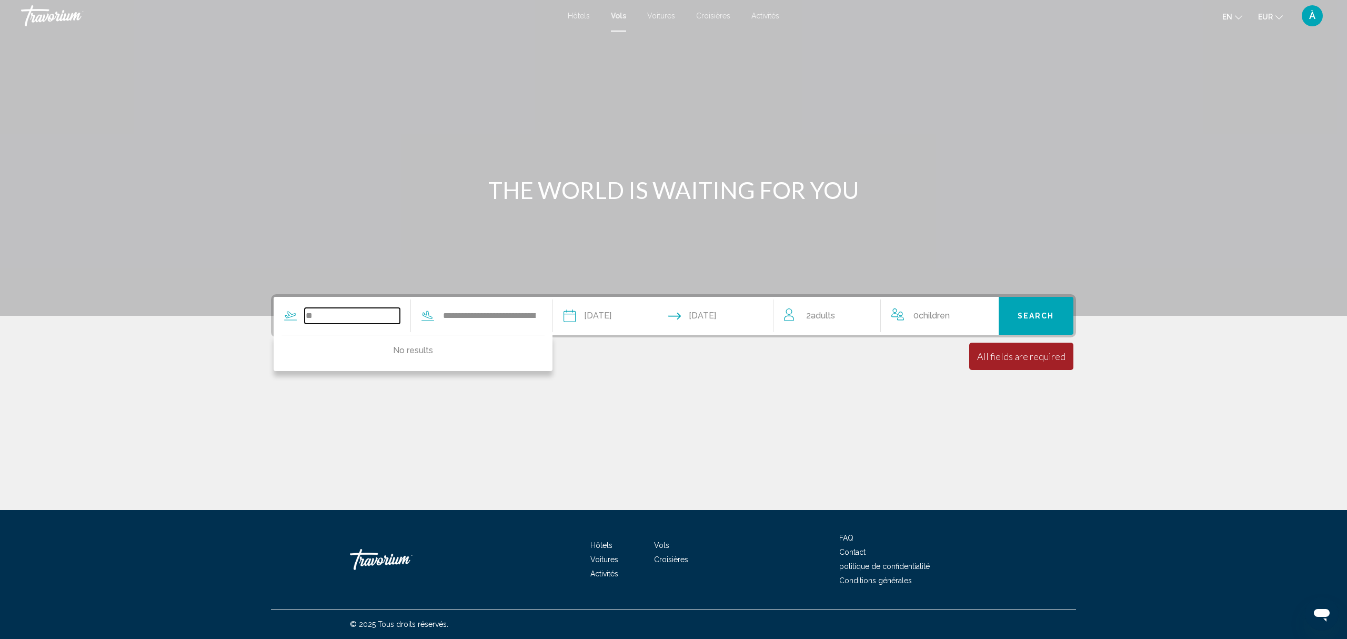
type input "*"
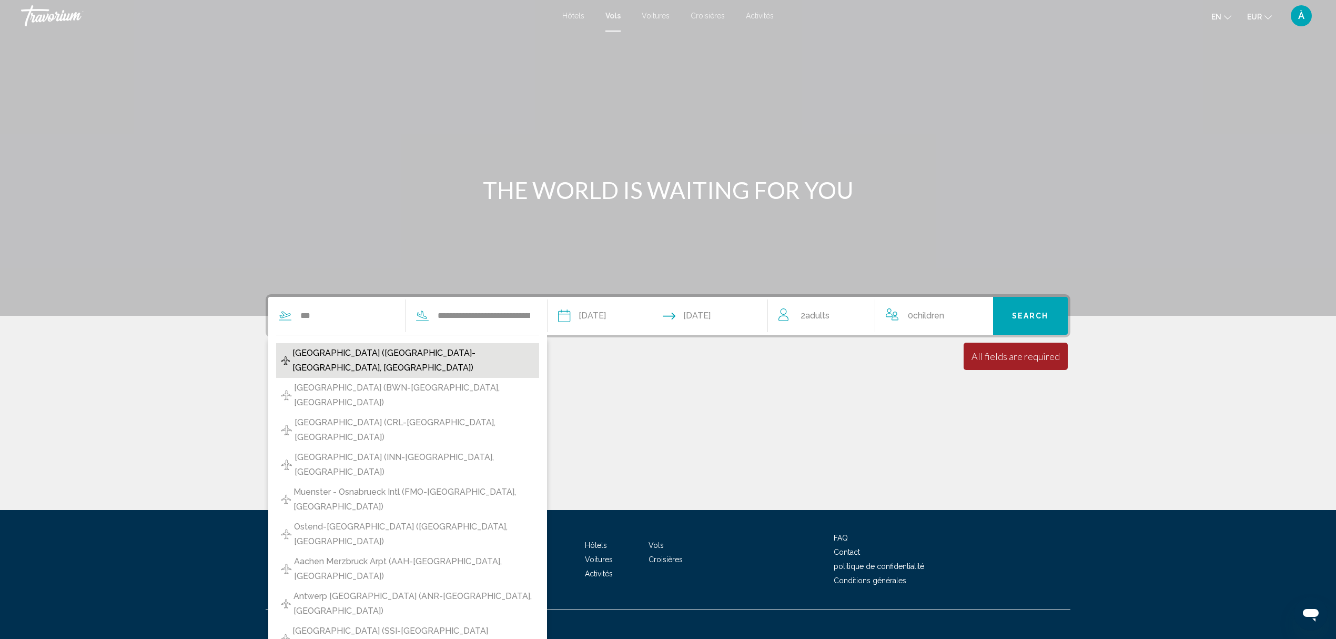
click at [364, 346] on span "[GEOGRAPHIC_DATA] ([GEOGRAPHIC_DATA]-[GEOGRAPHIC_DATA], [GEOGRAPHIC_DATA])" at bounding box center [412, 360] width 241 height 29
type input "**********"
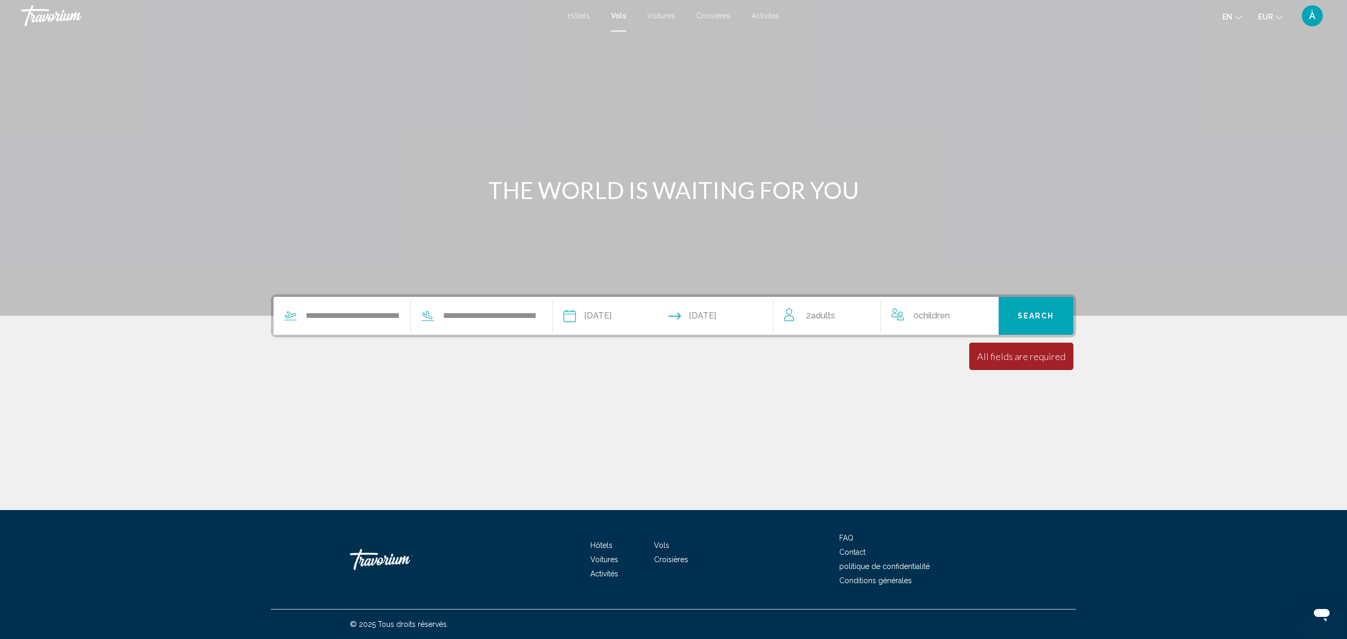
click at [1045, 308] on button "Search" at bounding box center [1035, 316] width 75 height 38
